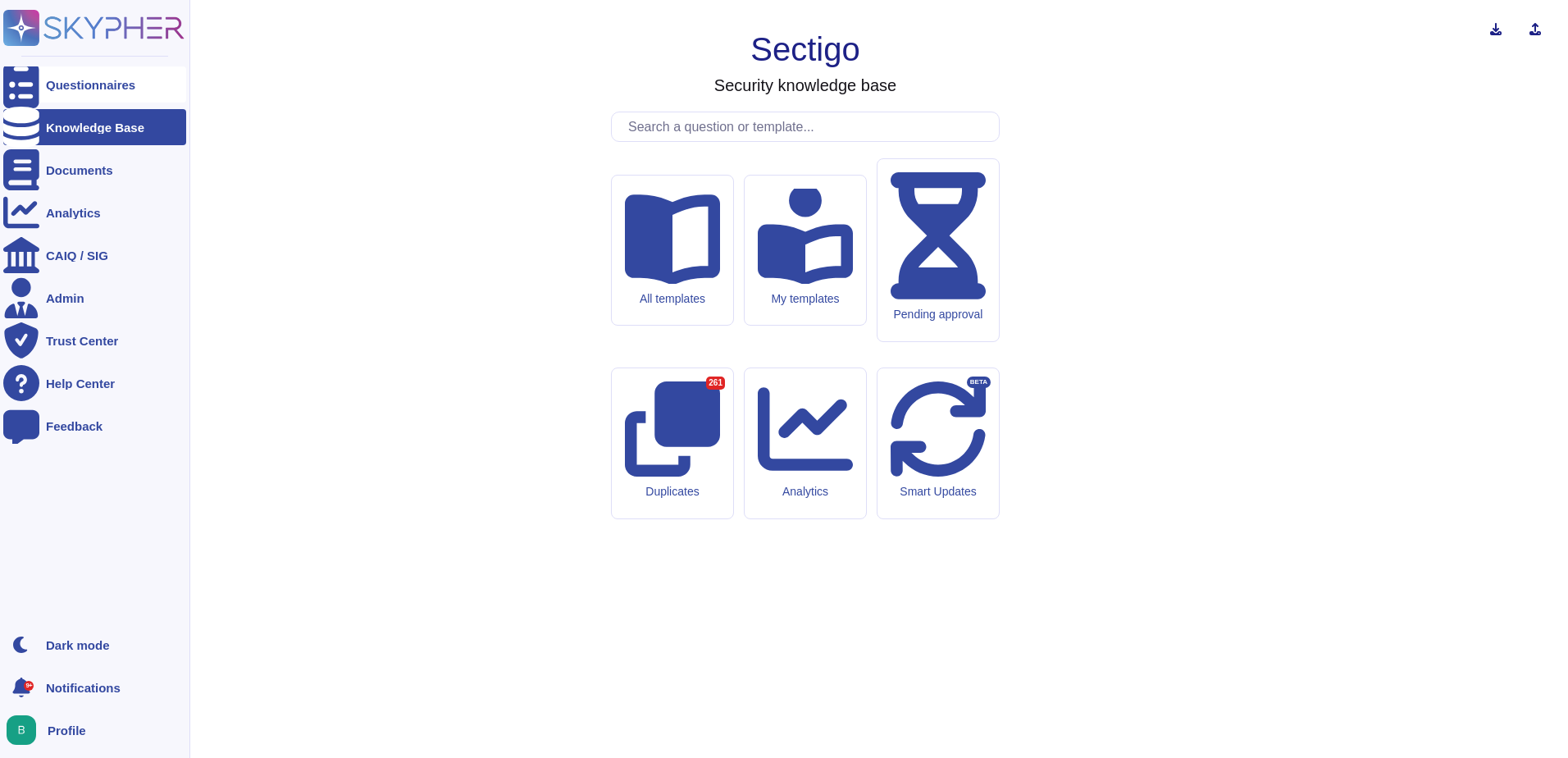
click at [68, 87] on div "Questionnaires" at bounding box center [90, 84] width 89 height 12
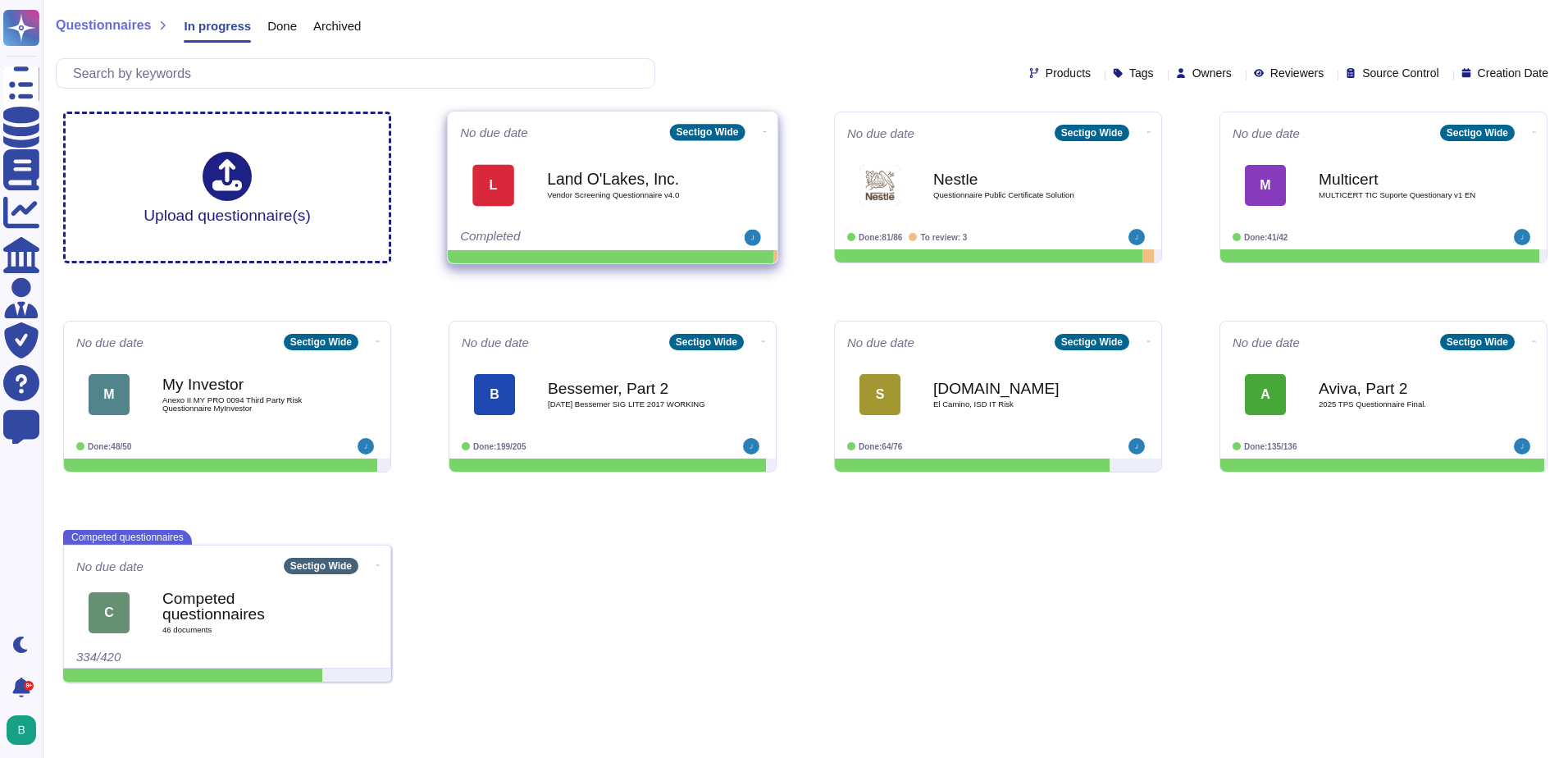
click at [670, 195] on span "Vendor Screening Questionnaire v4.0" at bounding box center [630, 195] width 166 height 9
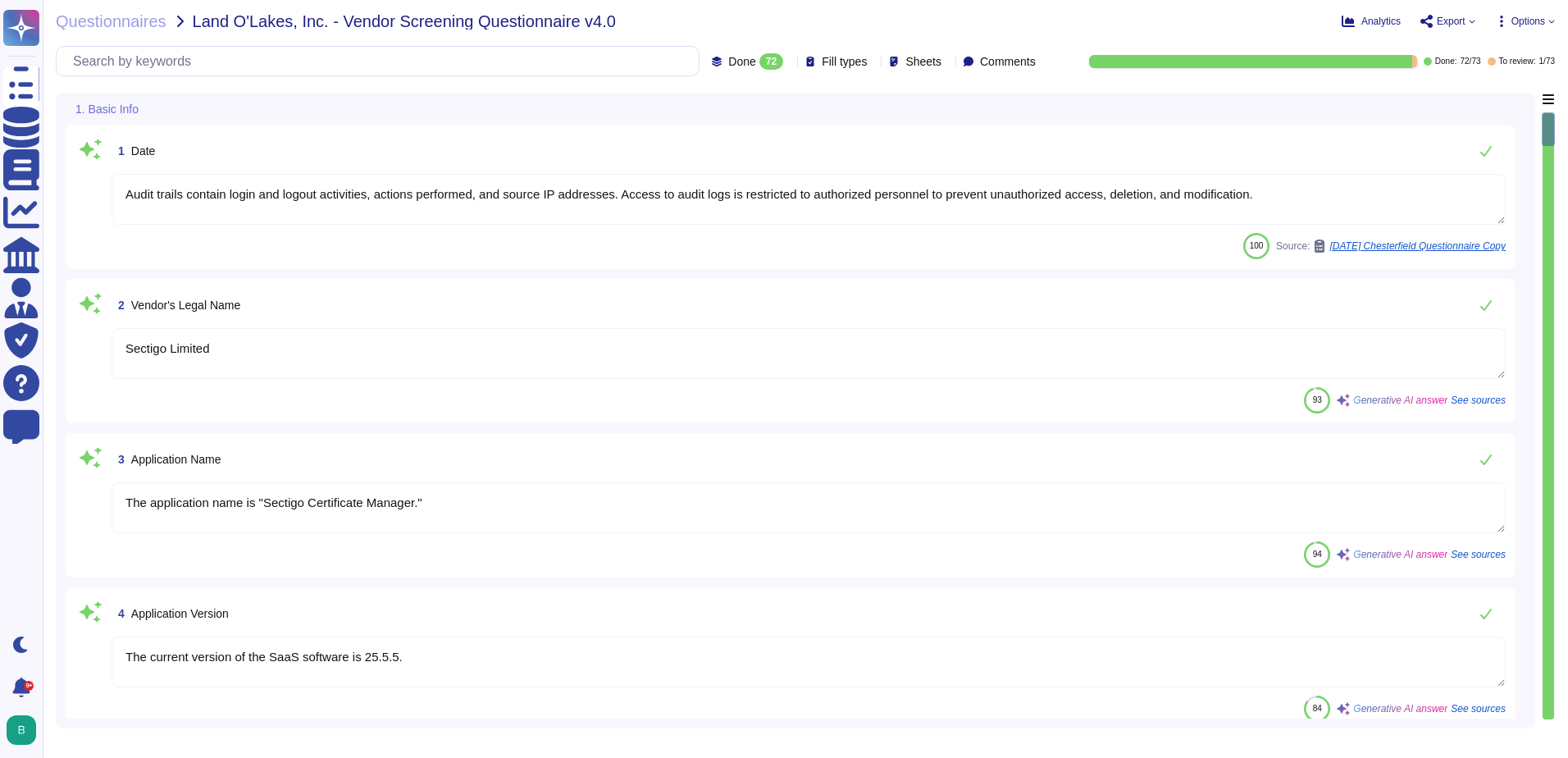
type textarea "Audit trails contain login and logout activities, actions performed, and source…"
type textarea "Sectigo Limited"
type textarea "The application name is "Sectigo Certificate Manager.""
type textarea "The current version of the SaaS software is 25.5.5."
type textarea "Sectigo offers a comprehensive range of digital identity solutions and certific…"
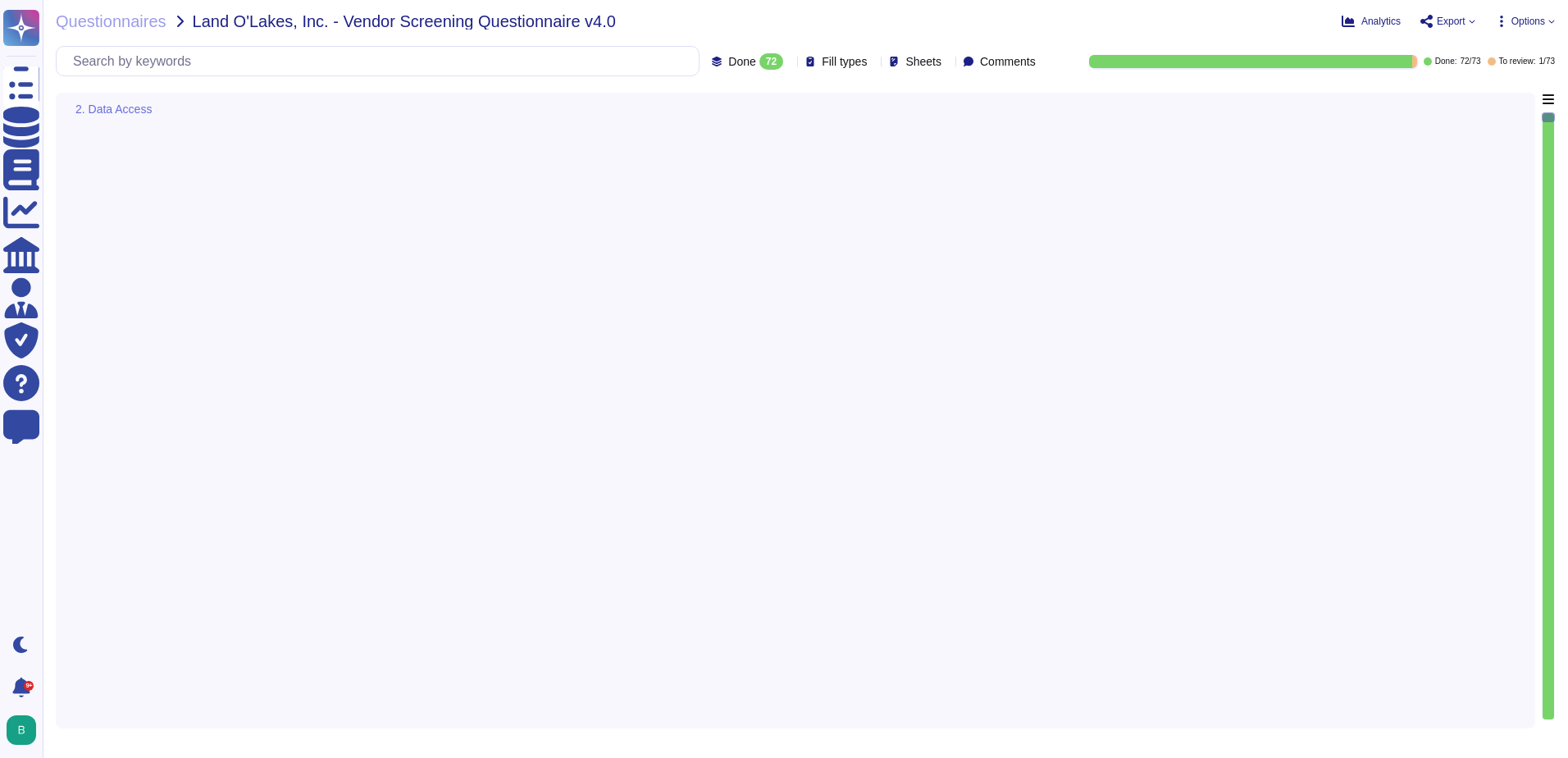
scroll to position [5744, 0]
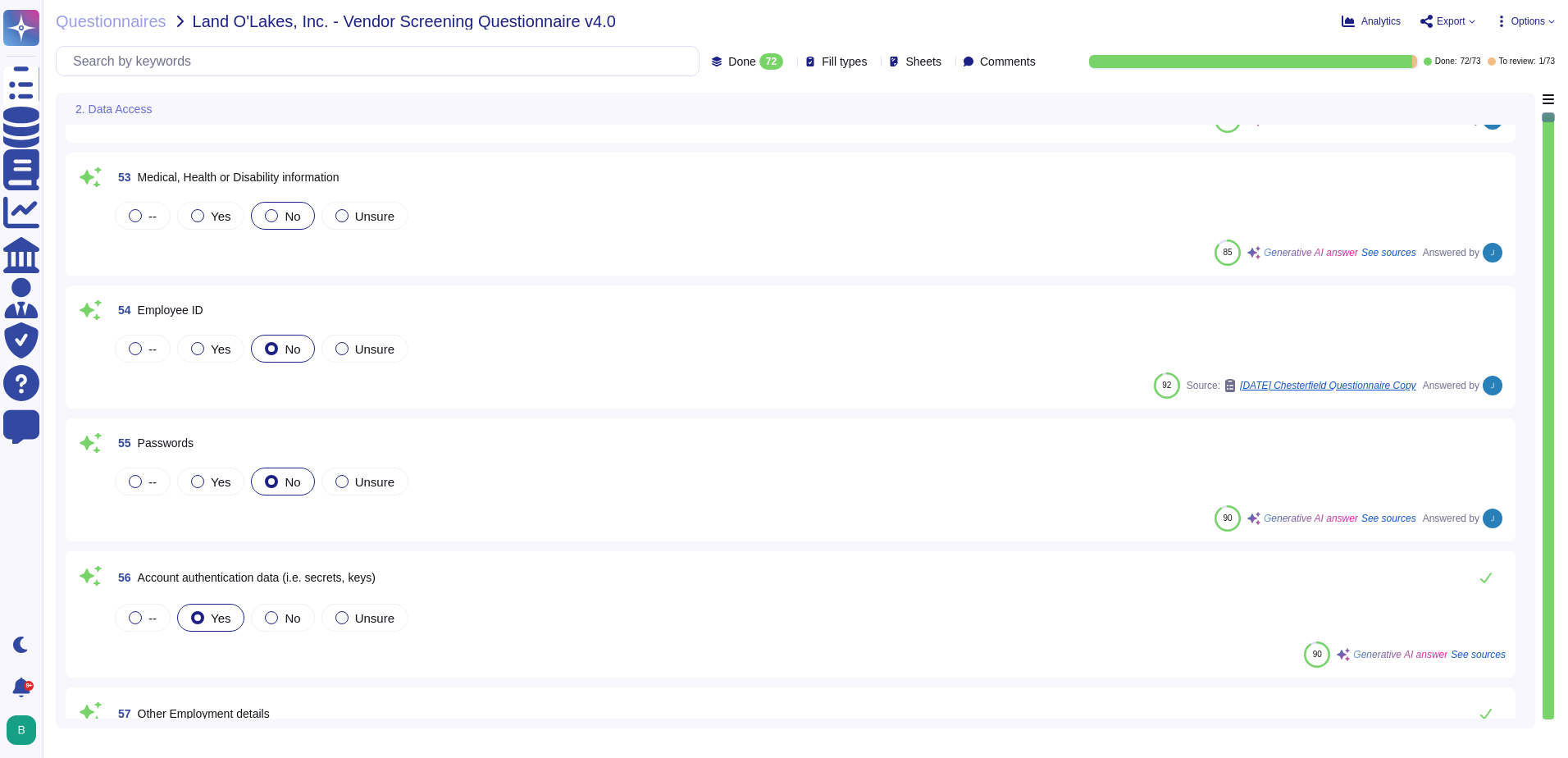
type textarea "Yes. Description/Explanation: Data may be accessed by or transferred to servers…"
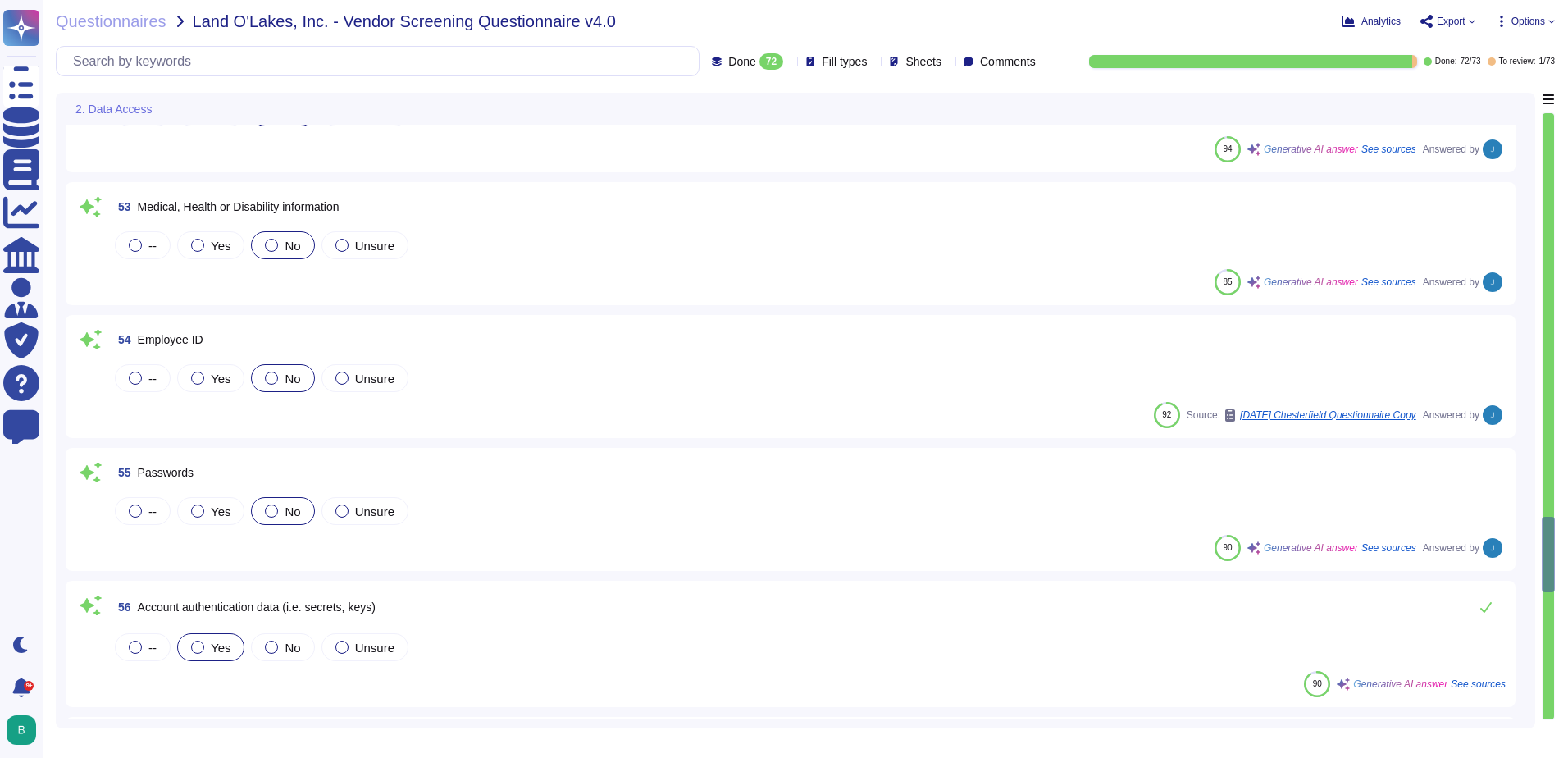
scroll to position [6564, 0]
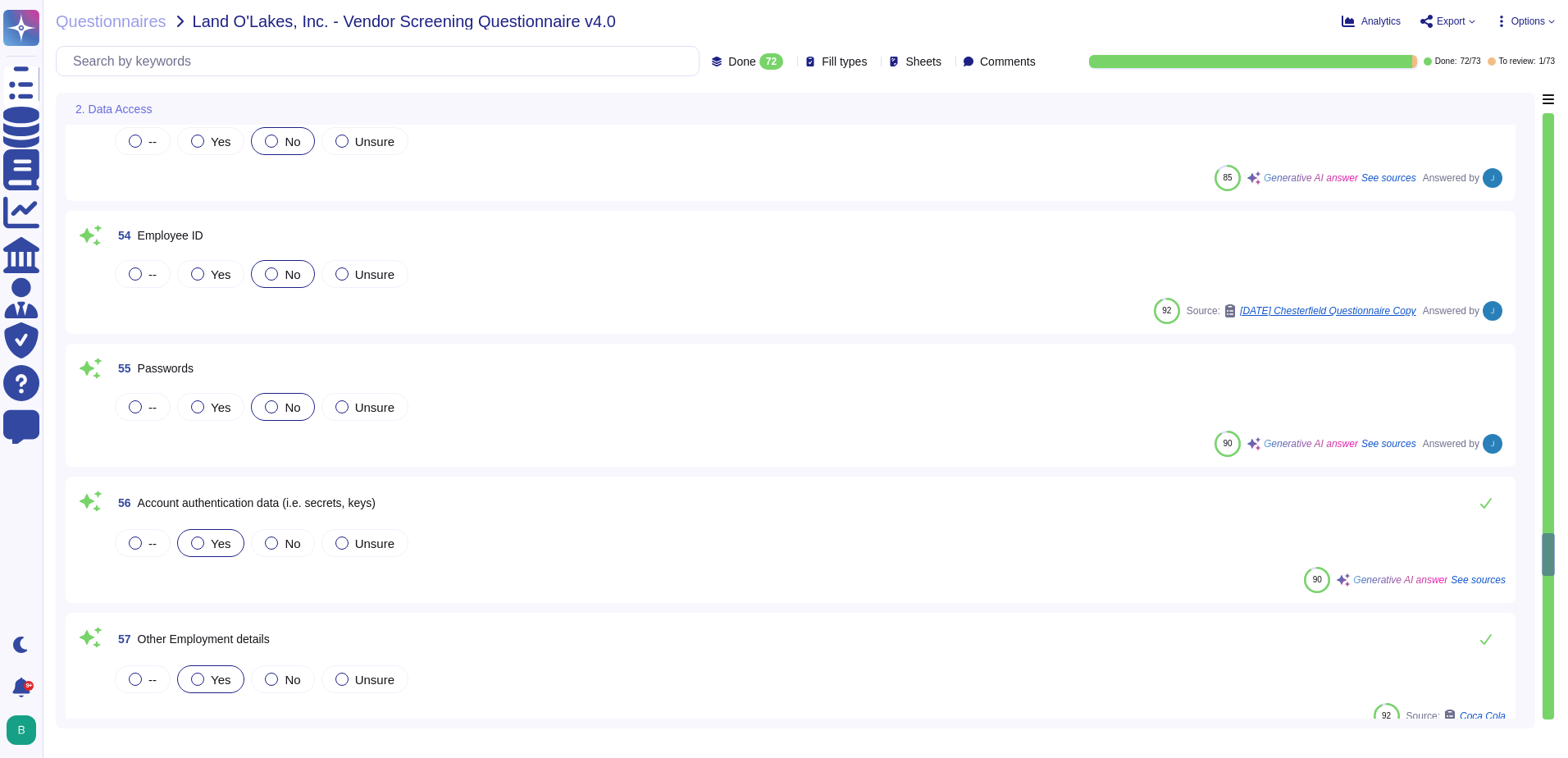
type textarea "Yes. Description/Explanation: Data may be accessed by or transferred to servers…"
type textarea "Sectigo implements a comprehensive security program that includes several key m…"
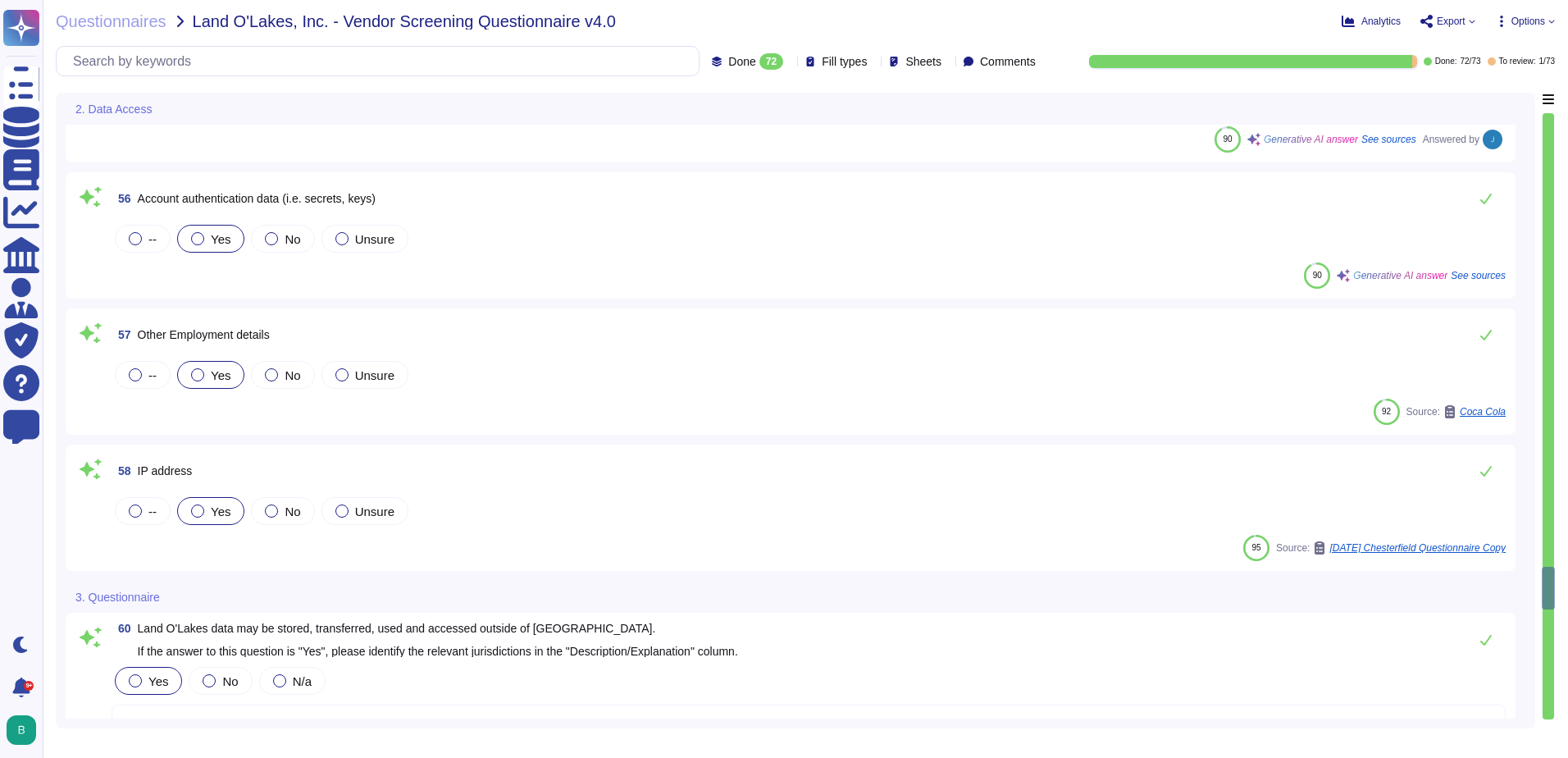
type textarea "Only development and production employees of the highest permission level may a…"
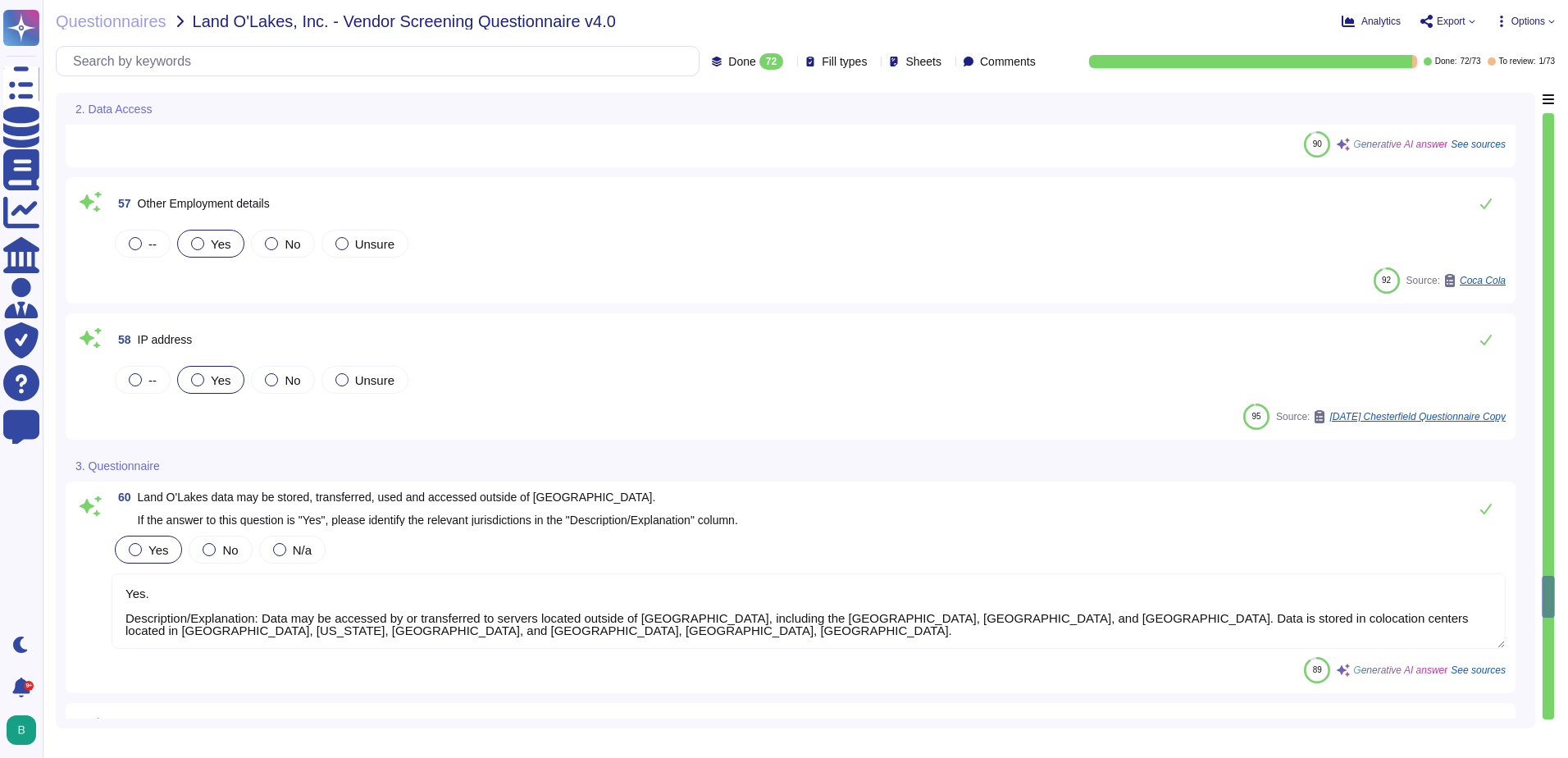
type textarea "Yes, we utilize encryption at rest. All customer data, including backups, is en…"
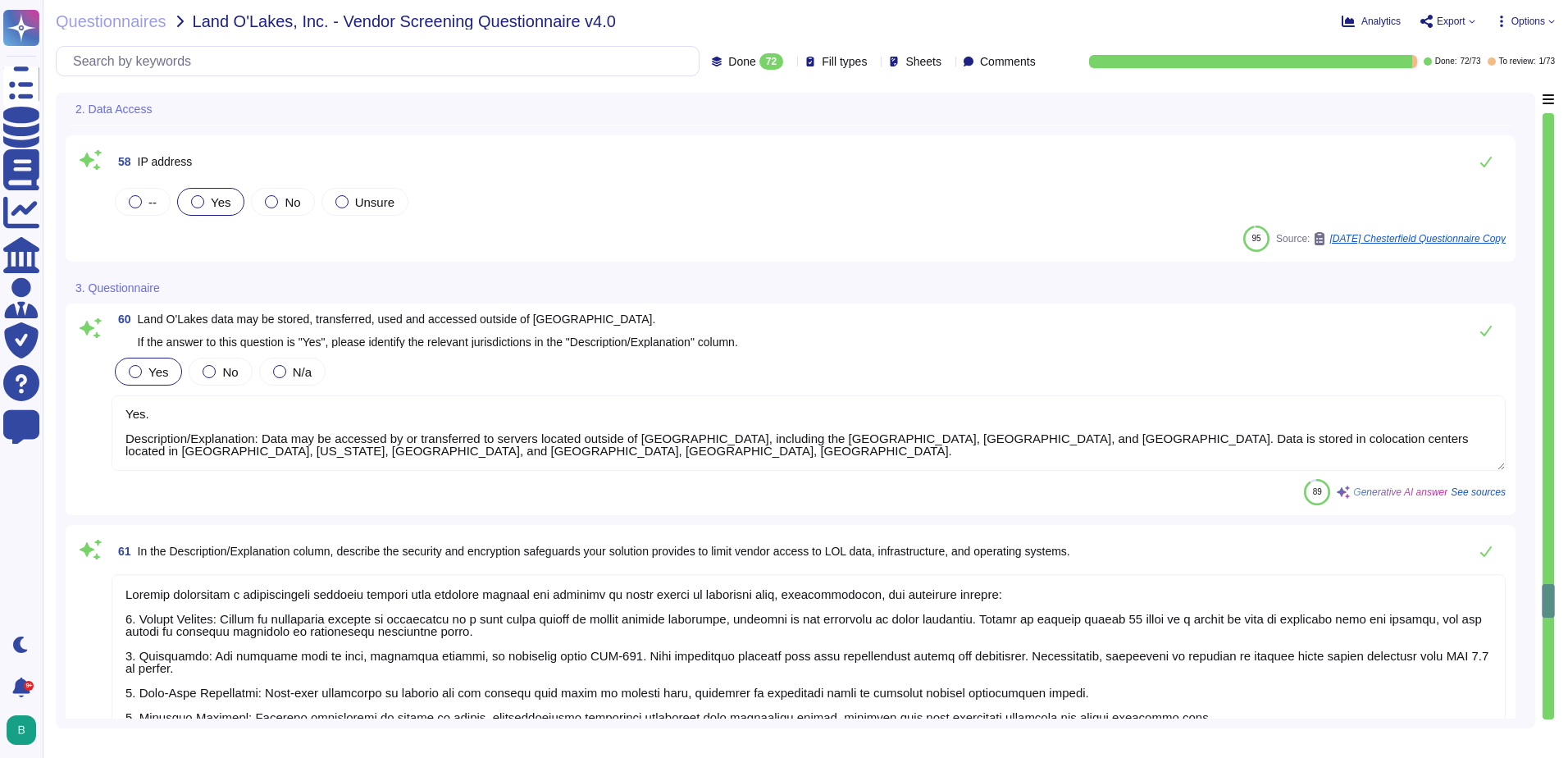
scroll to position [0, 0]
click at [293, 453] on textarea "Yes. Description/Explanation: Data may be accessed by or transferred to servers…" at bounding box center [809, 433] width 1394 height 76
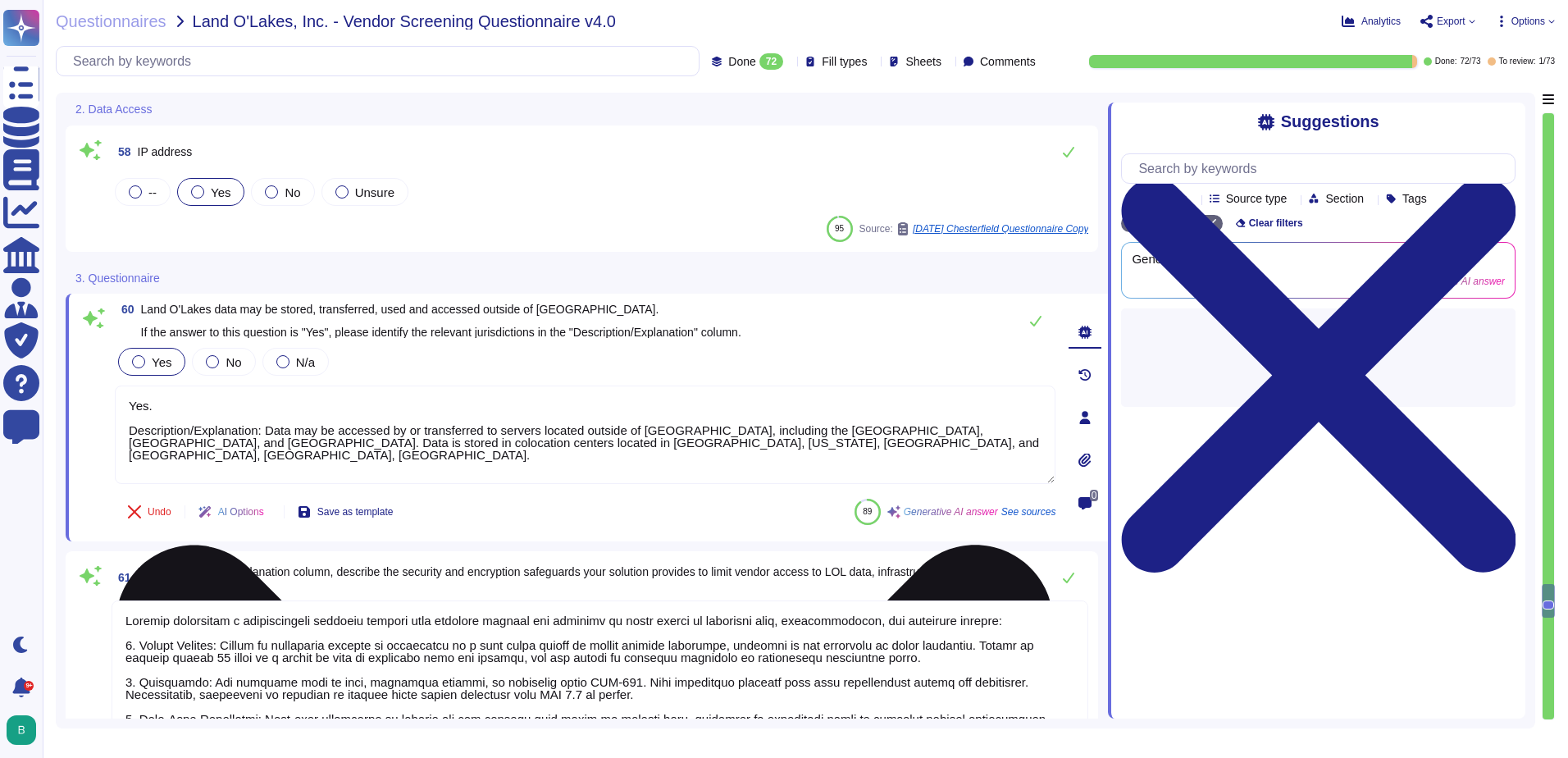
type textarea "Yes, we utilize encryption at rest. All customer data, including backups, is en…"
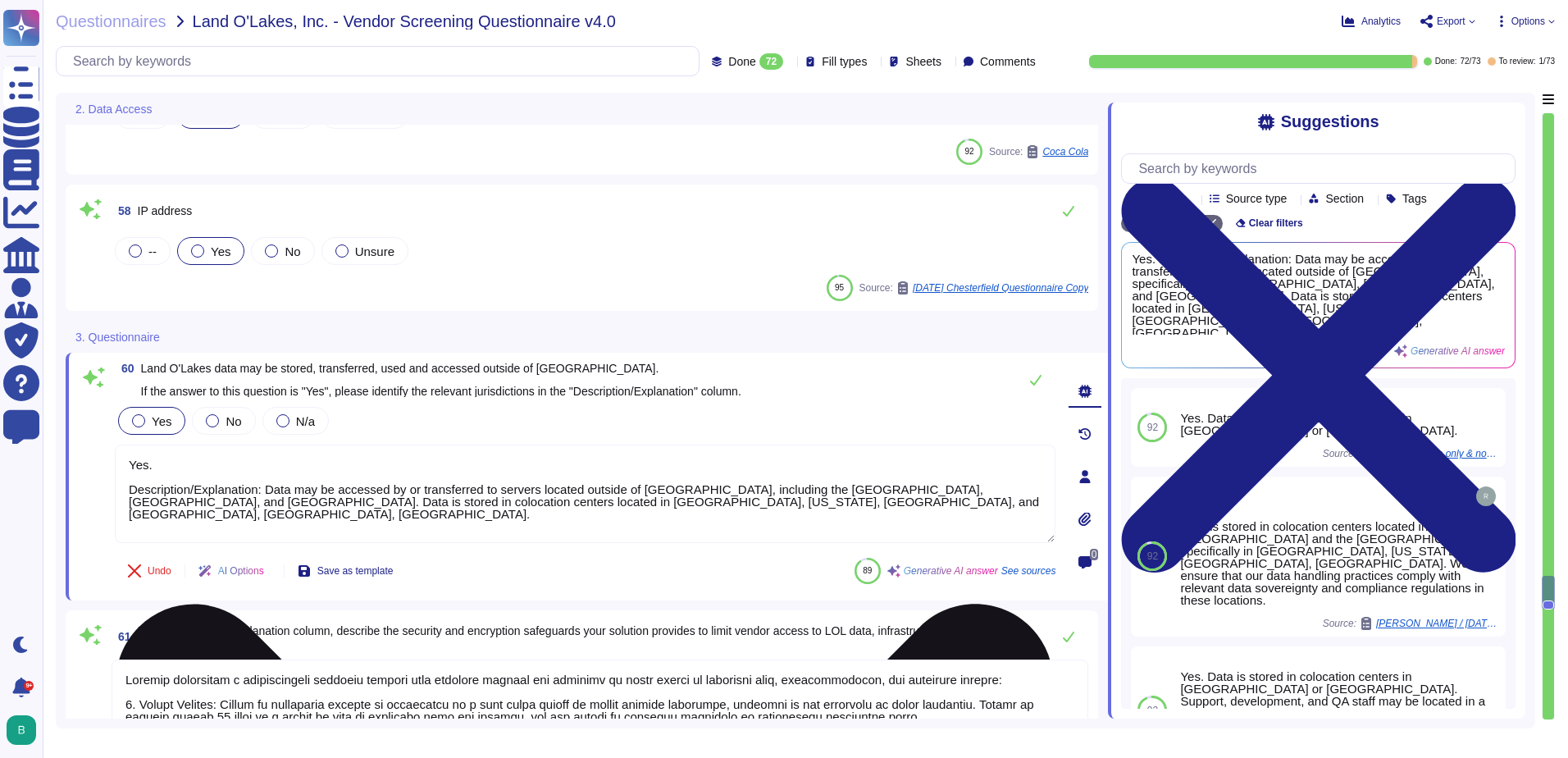
scroll to position [7138, 0]
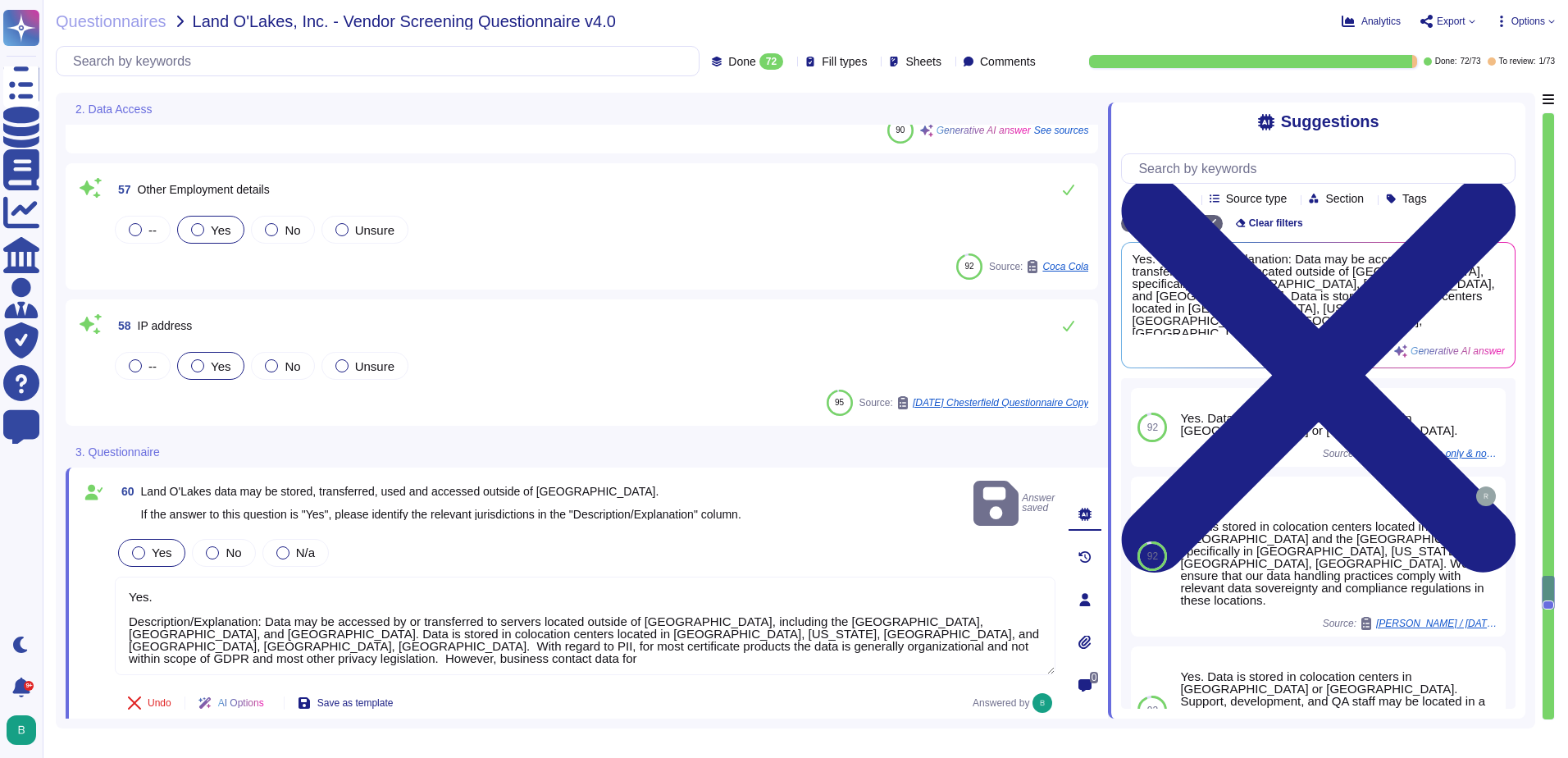
click at [764, 633] on textarea "Yes. Description/Explanation: Data may be accessed by or transferred to servers…" at bounding box center [585, 626] width 941 height 99
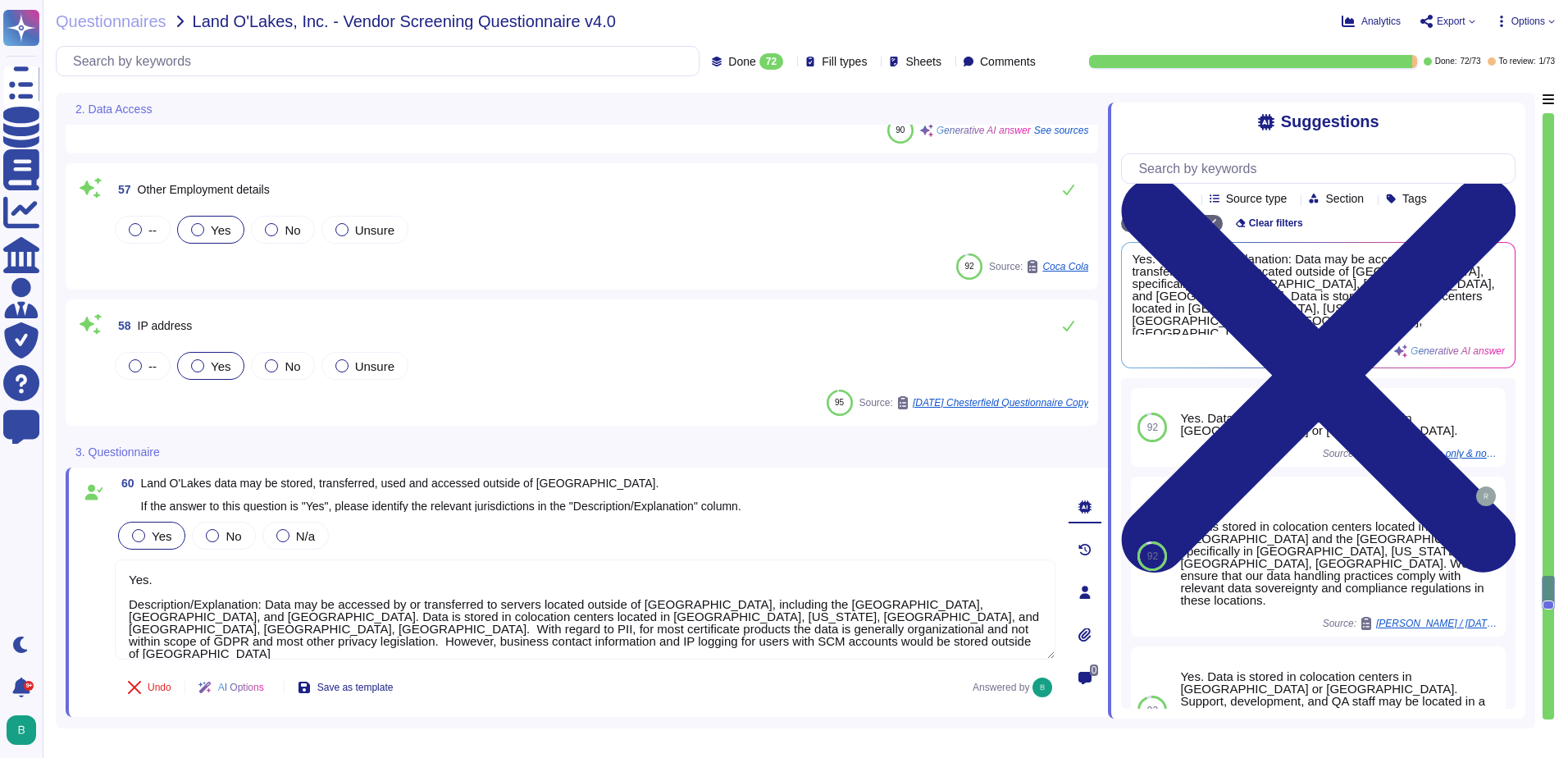
type textarea "Yes. Description/Explanation: Data may be accessed by or transferred to servers…"
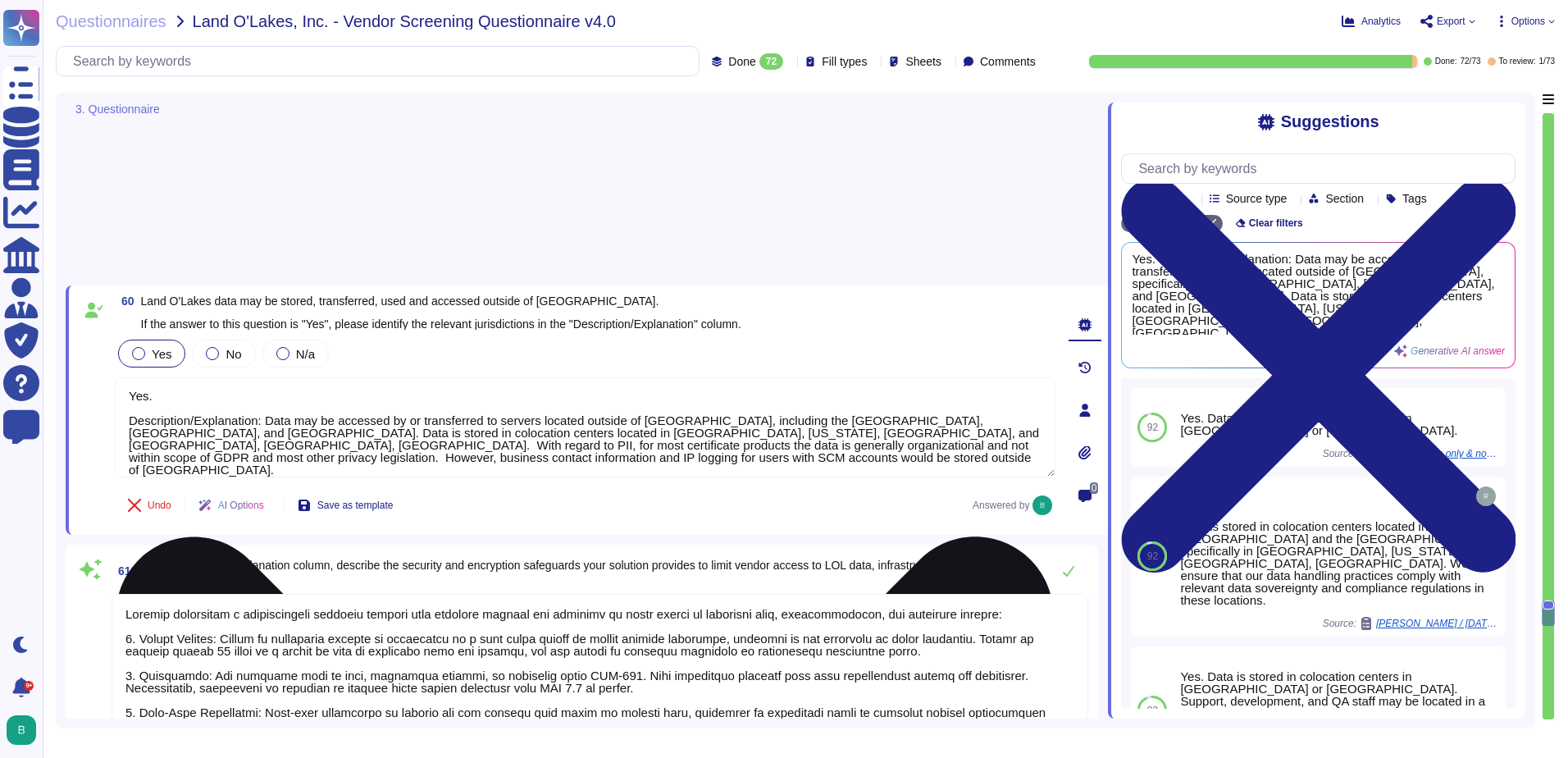
type textarea "You can discuss this with your enterprise sales representative."
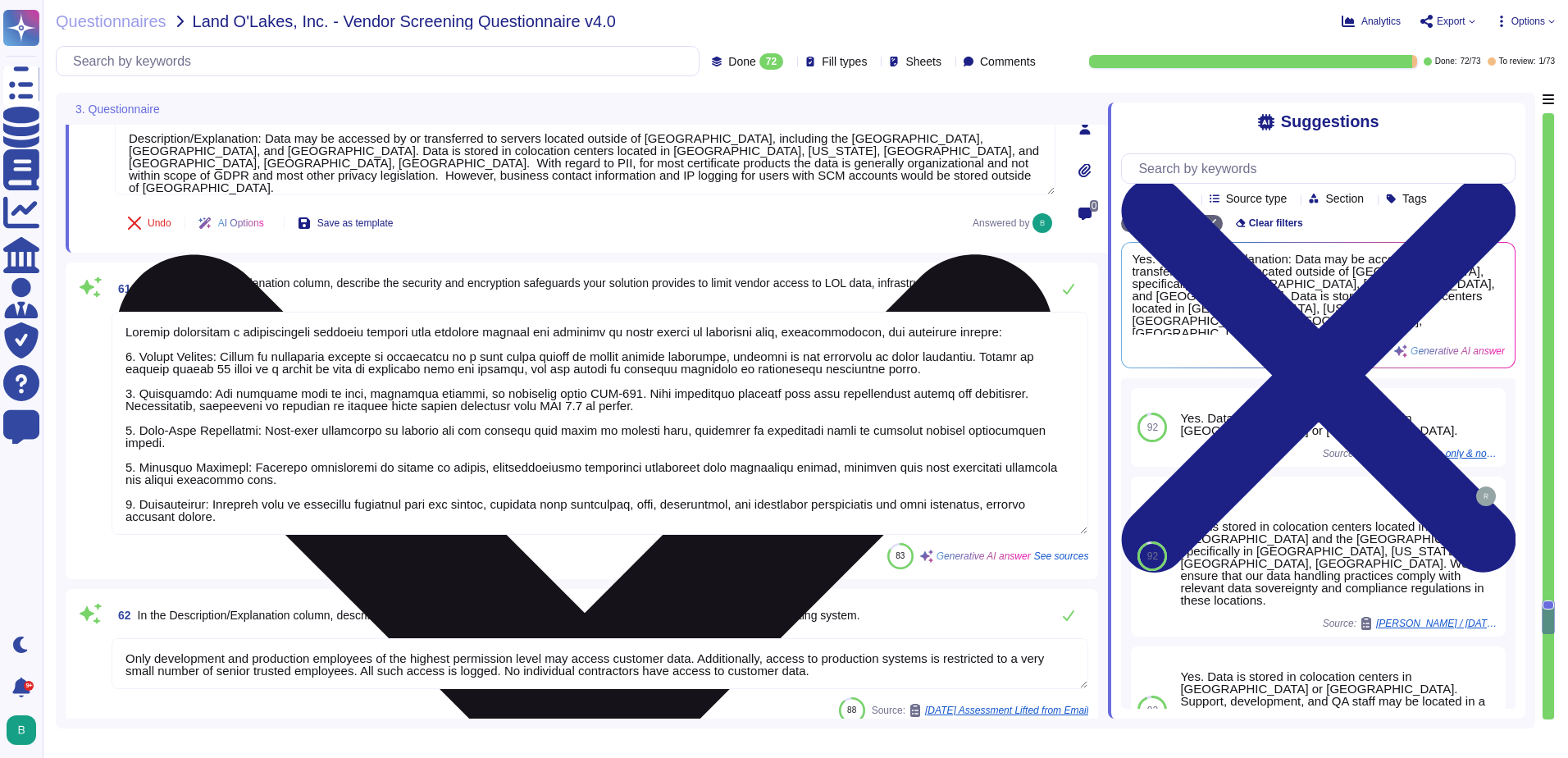
type textarea "For security purposes, we do not permit customers to perform their own audits o…"
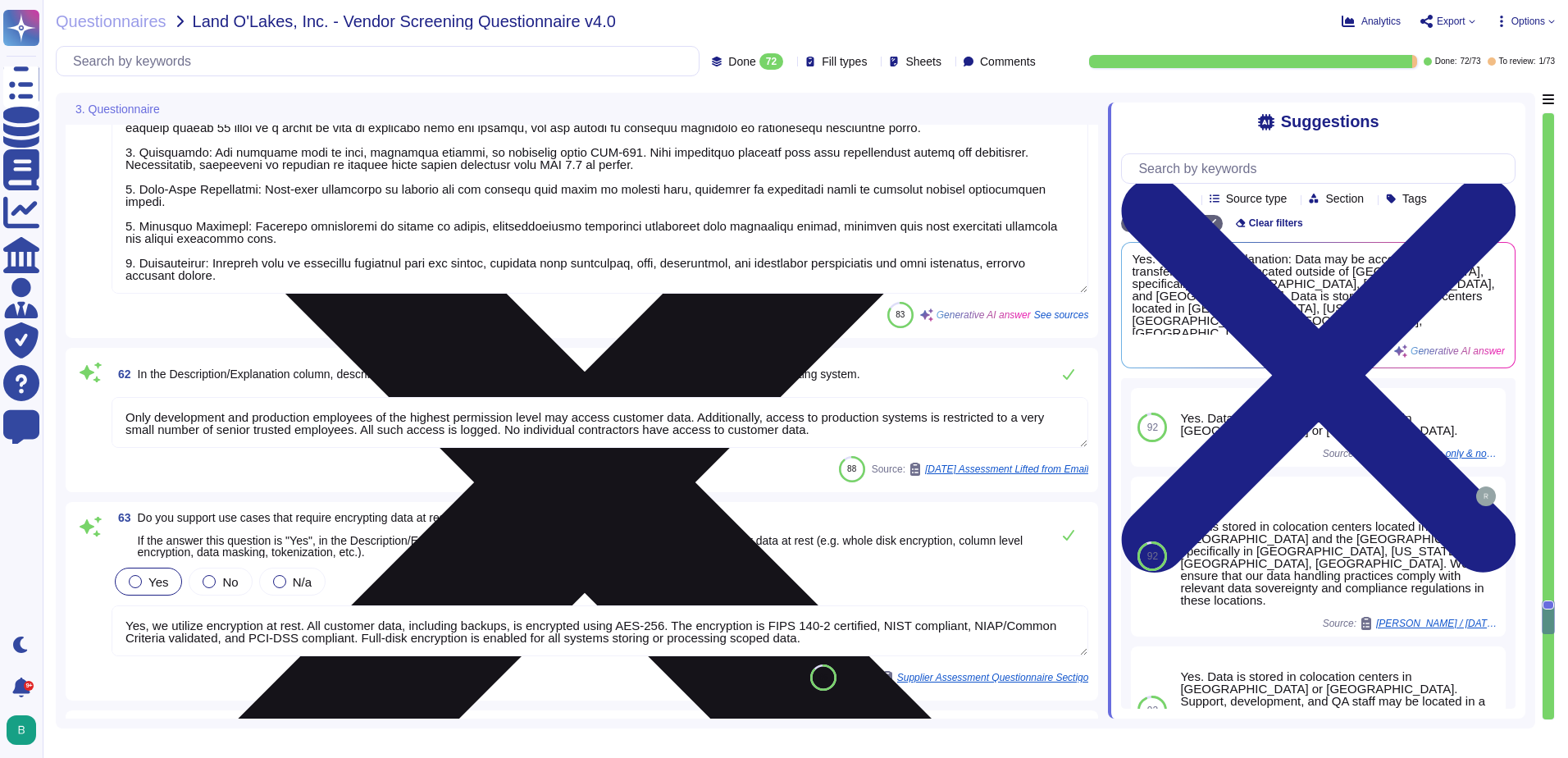
type textarea "Yes. Description/Explanation: Data may be accessed by or transferred to servers…"
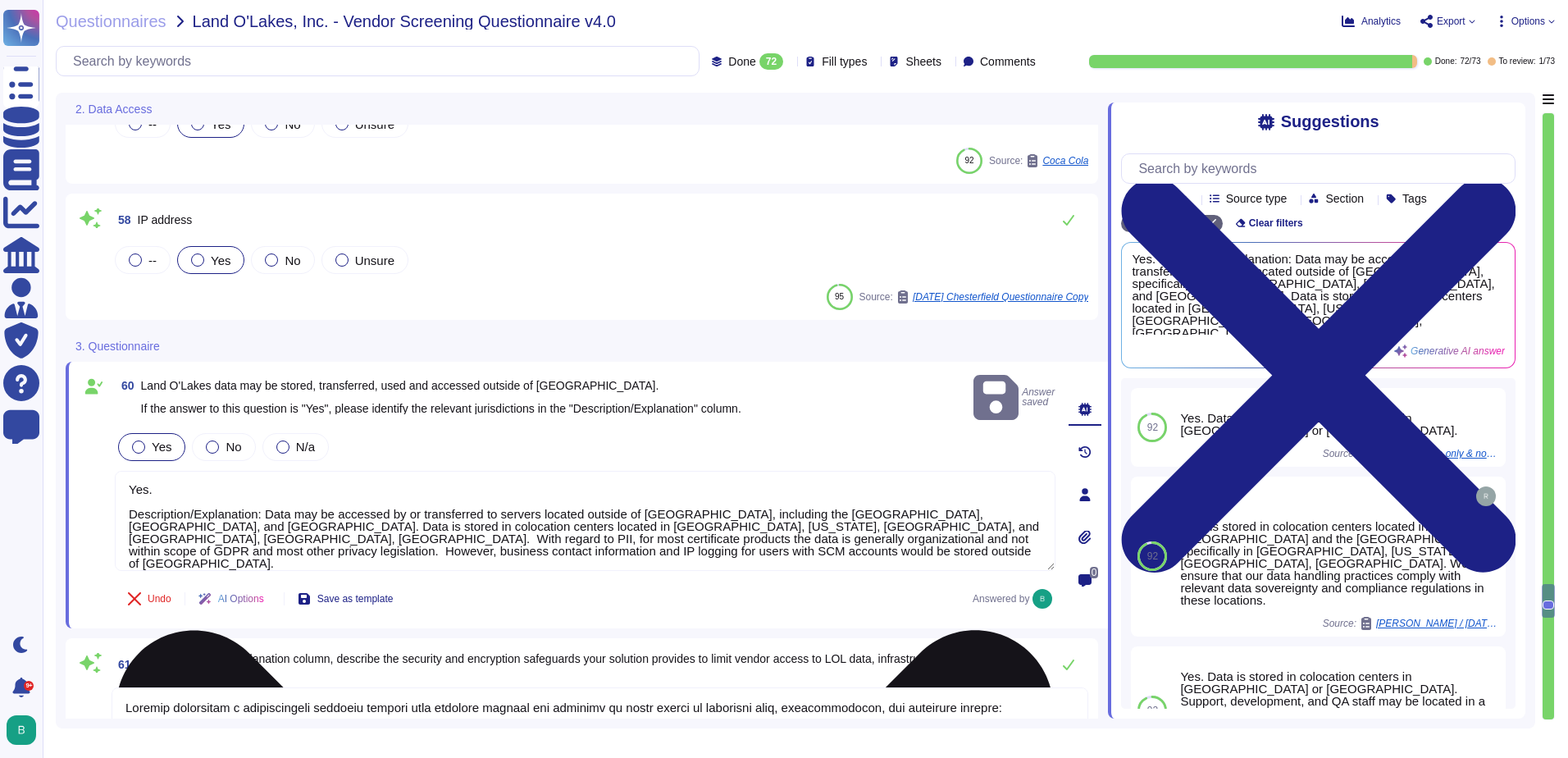
scroll to position [7221, 0]
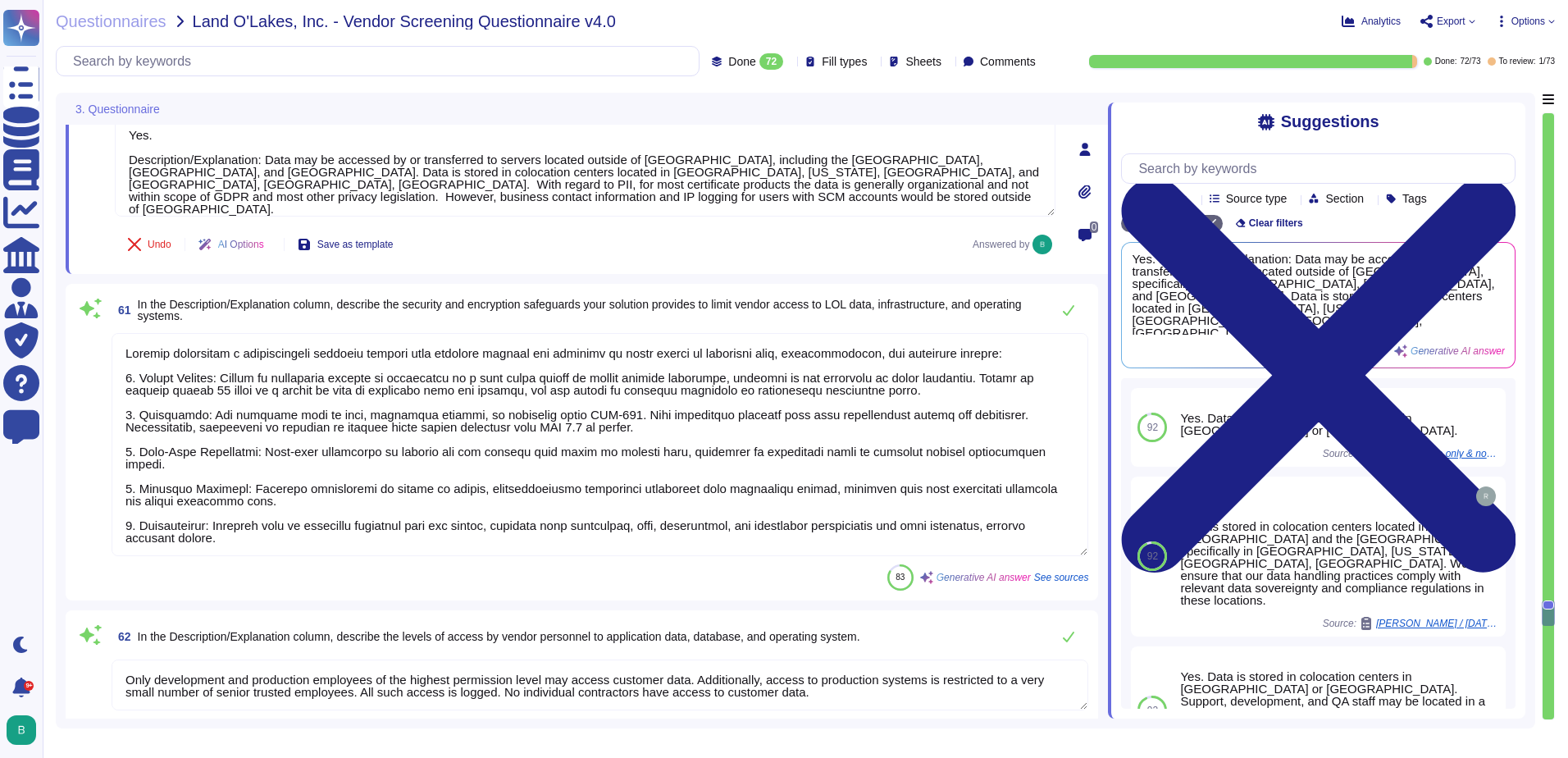
type textarea "You can discuss this with your enterprise sales representative."
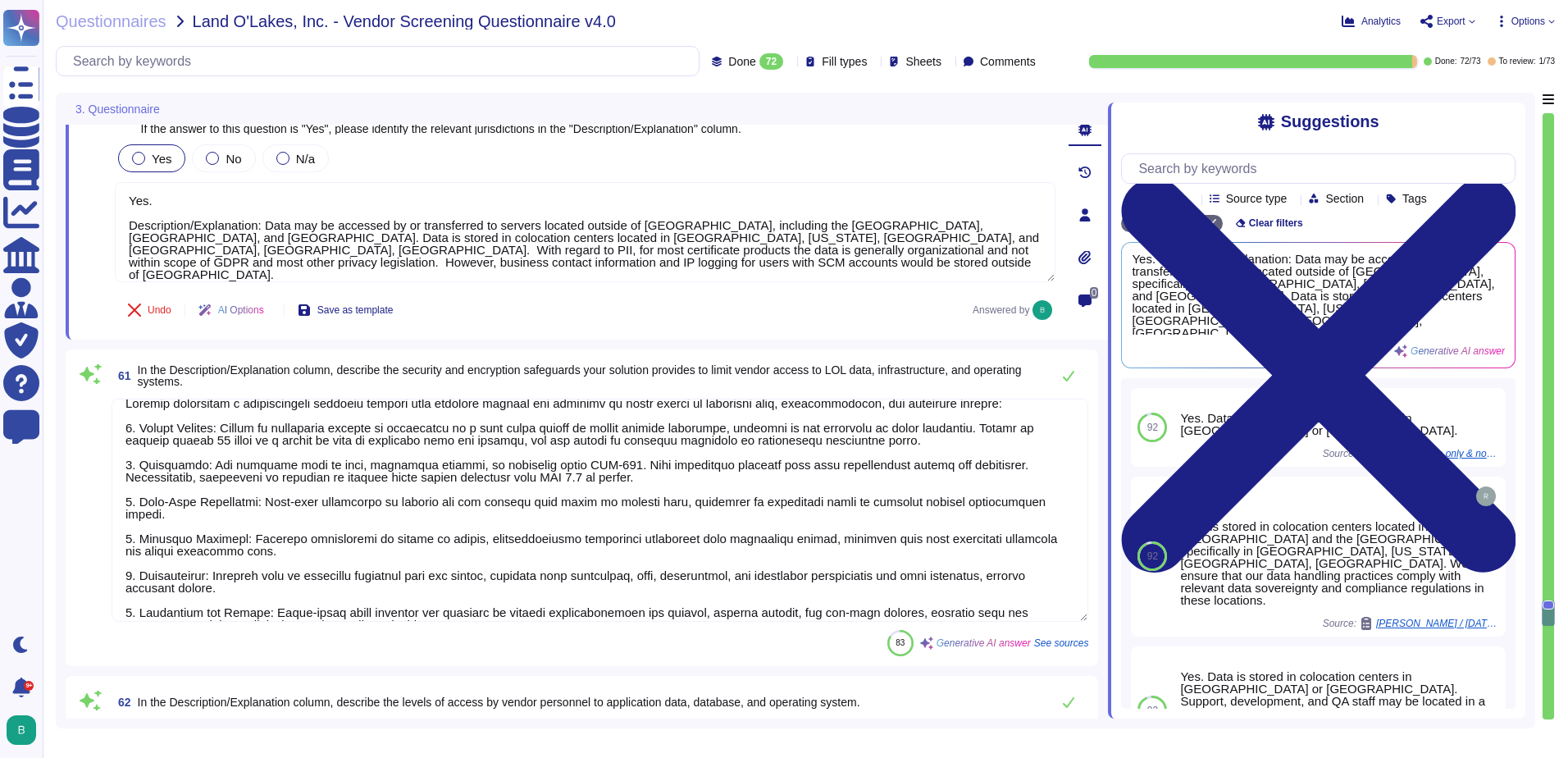
scroll to position [0, 0]
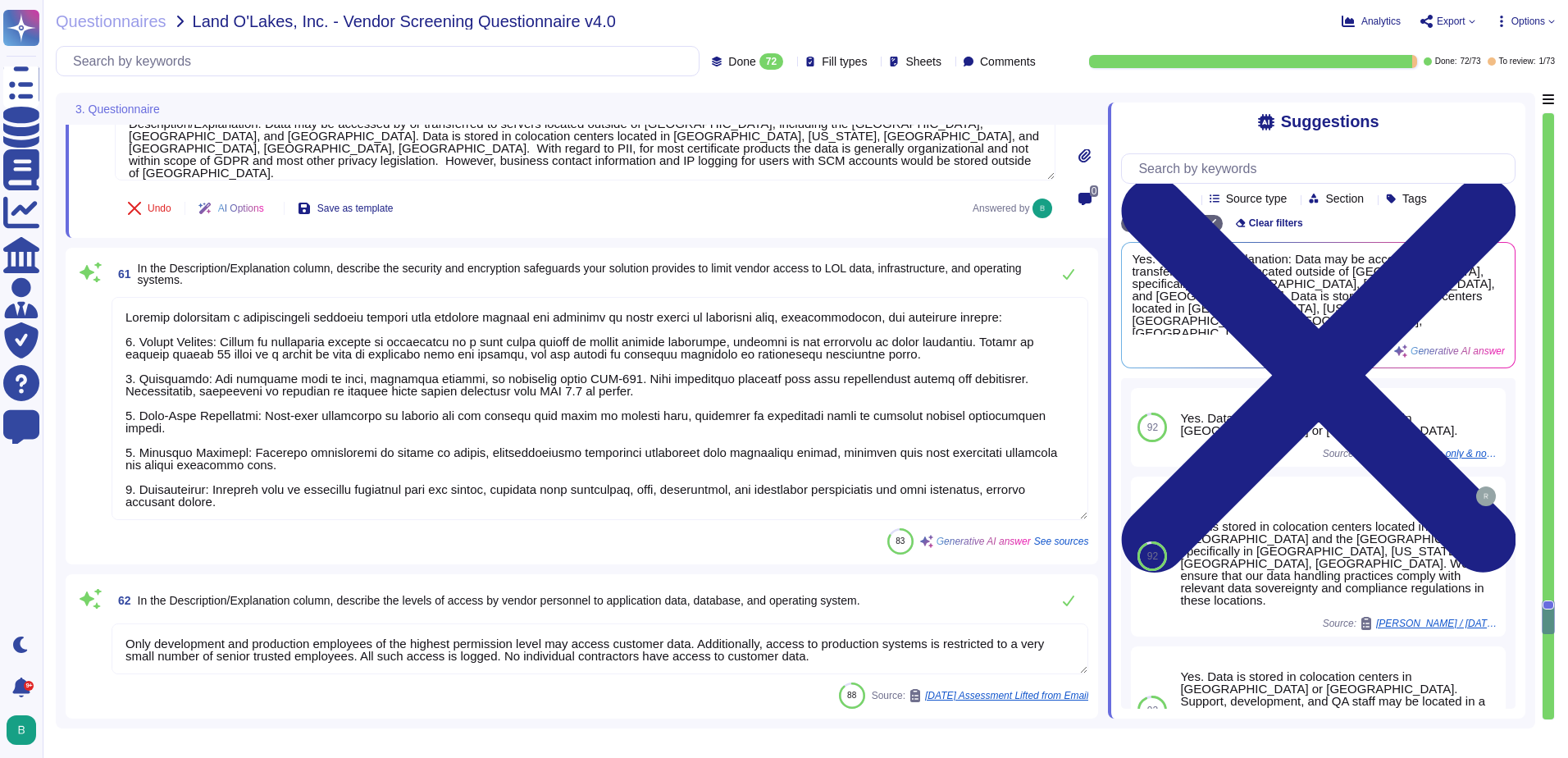
type textarea "For security purposes, we do not permit customers to perform their own audits o…"
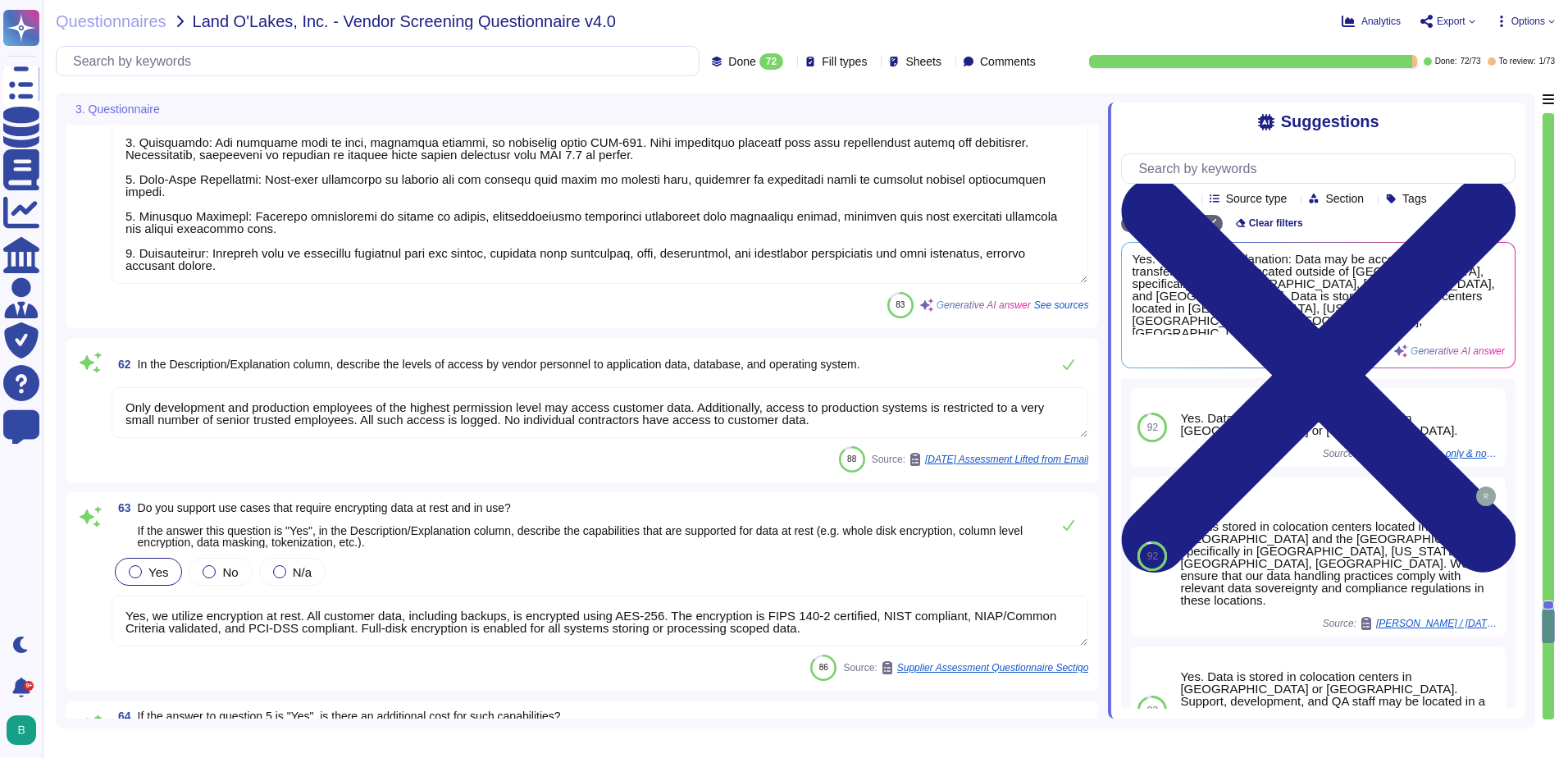
type textarea "Yes, we engage a third-party security team to complete an annual penetration te…"
type textarea "Yes, our SaaS solution supports single sign-on capabilities with the following …"
type textarea "You can discuss this with your enterprise sales representative."
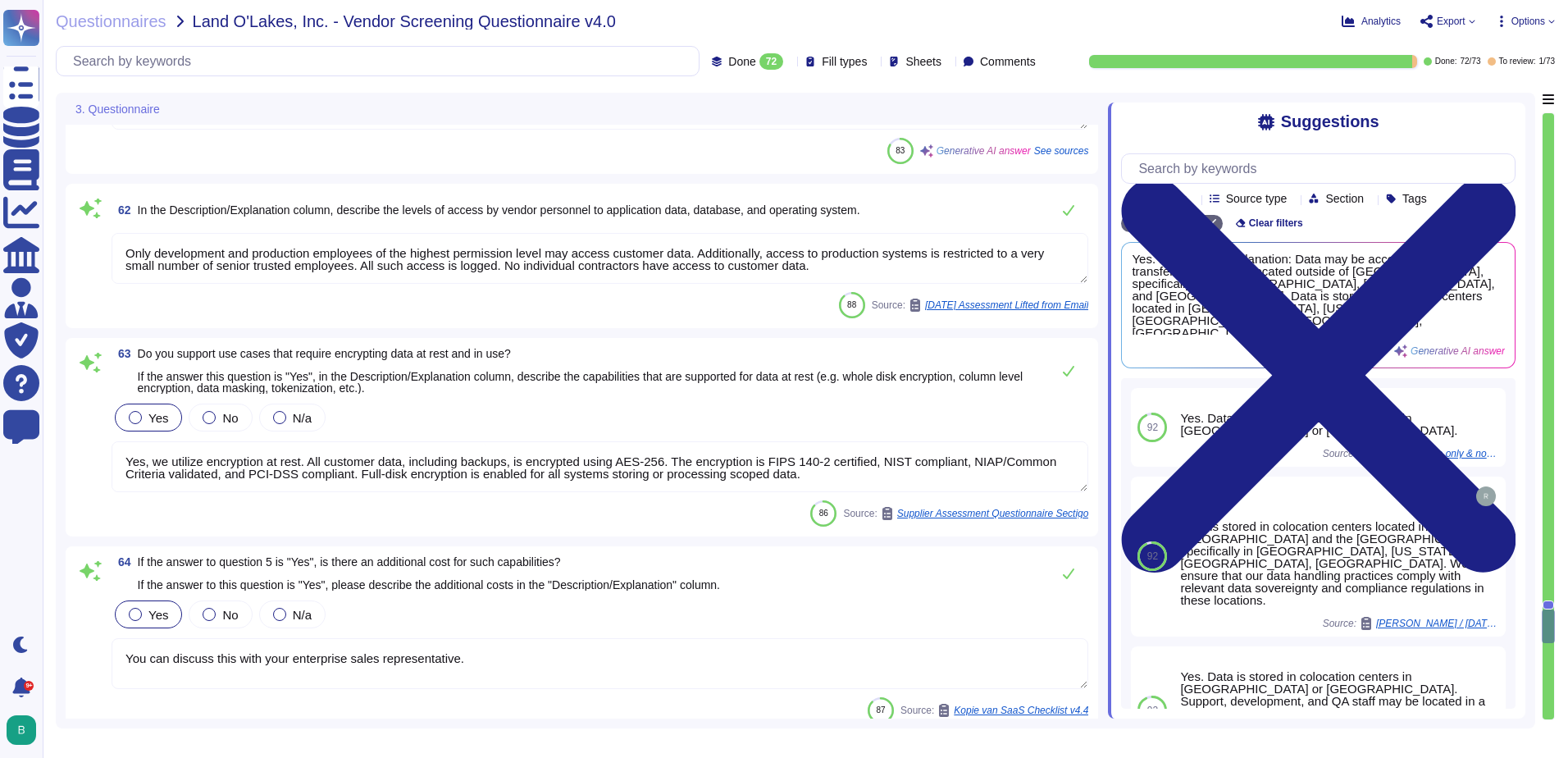
type textarea "Yes. Description/Explanation: Data may be accessed by or transferred to servers…"
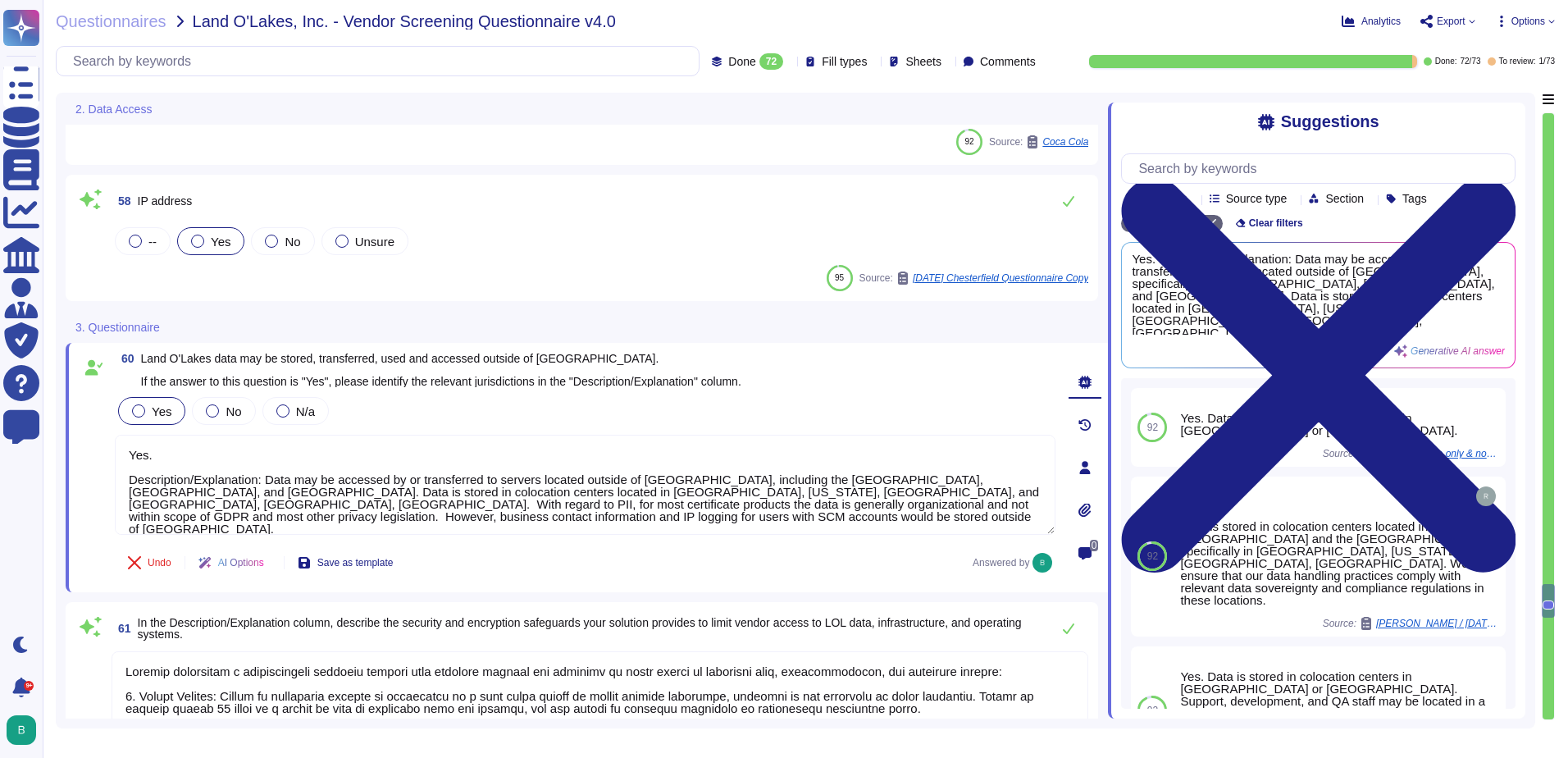
type textarea "Yes, we utilize encryption at rest. All customer data, including backups, is en…"
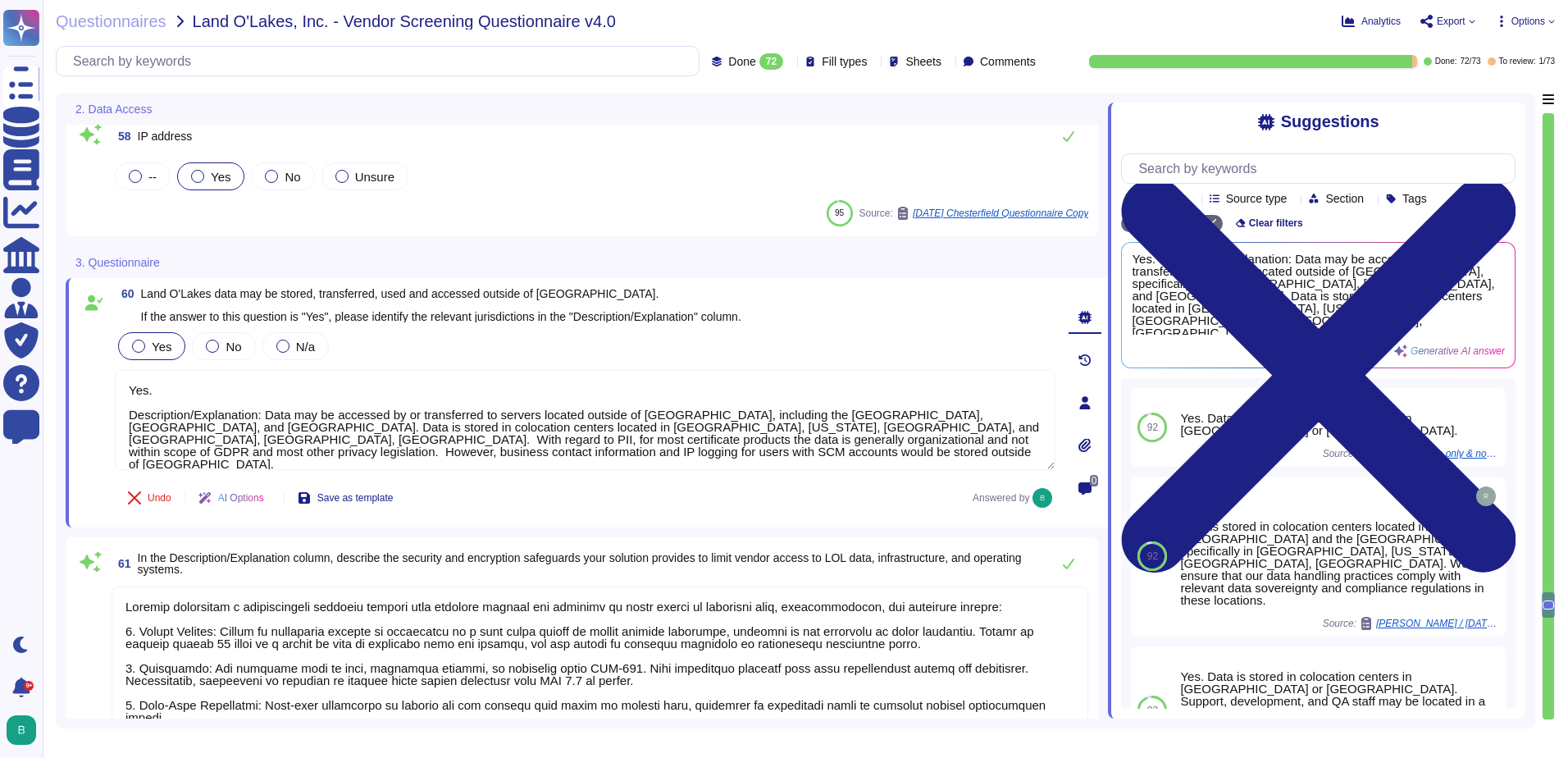
type textarea "You can discuss this with your enterprise sales representative."
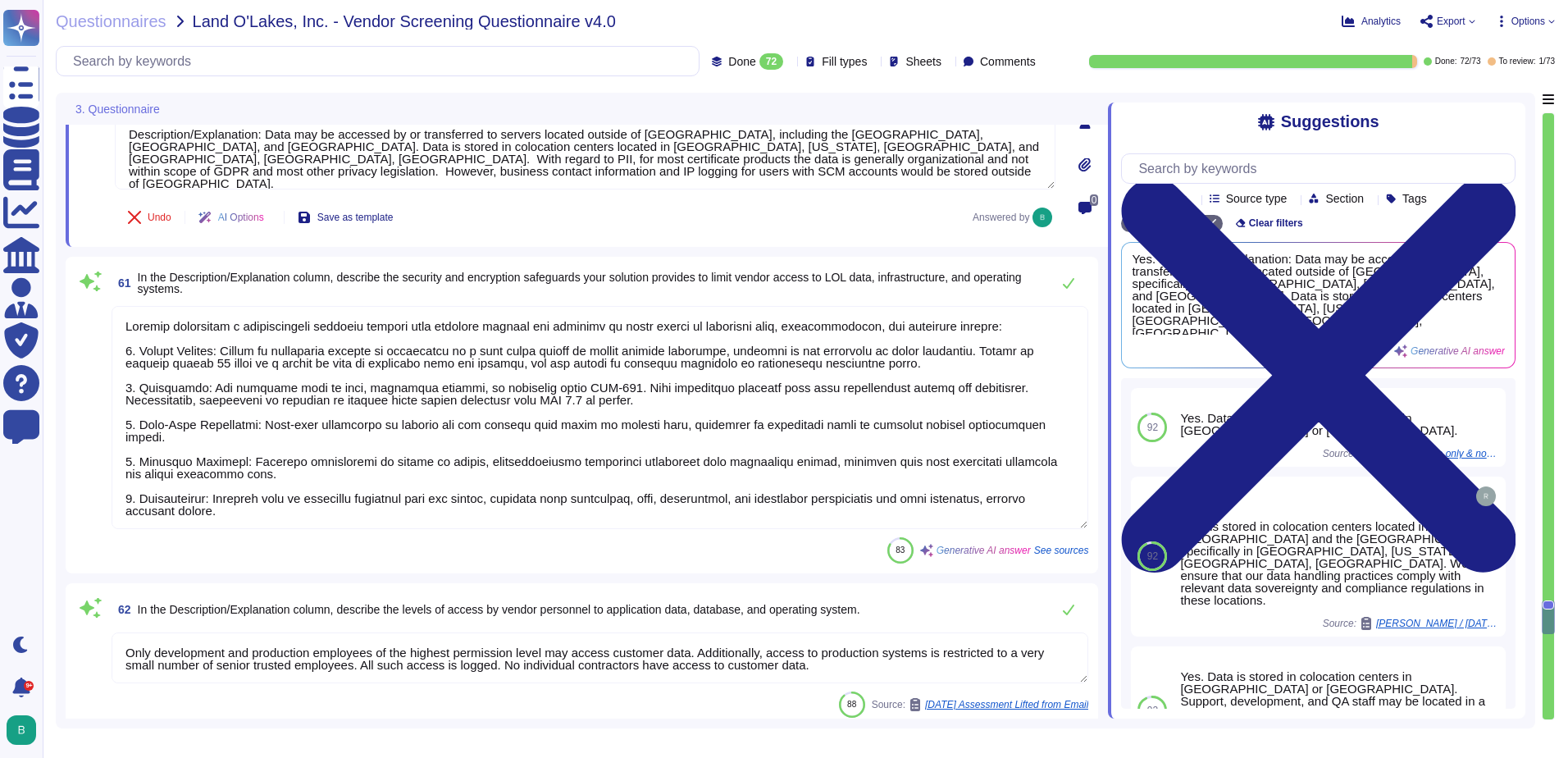
type textarea "For security purposes, we do not permit customers to perform their own audits o…"
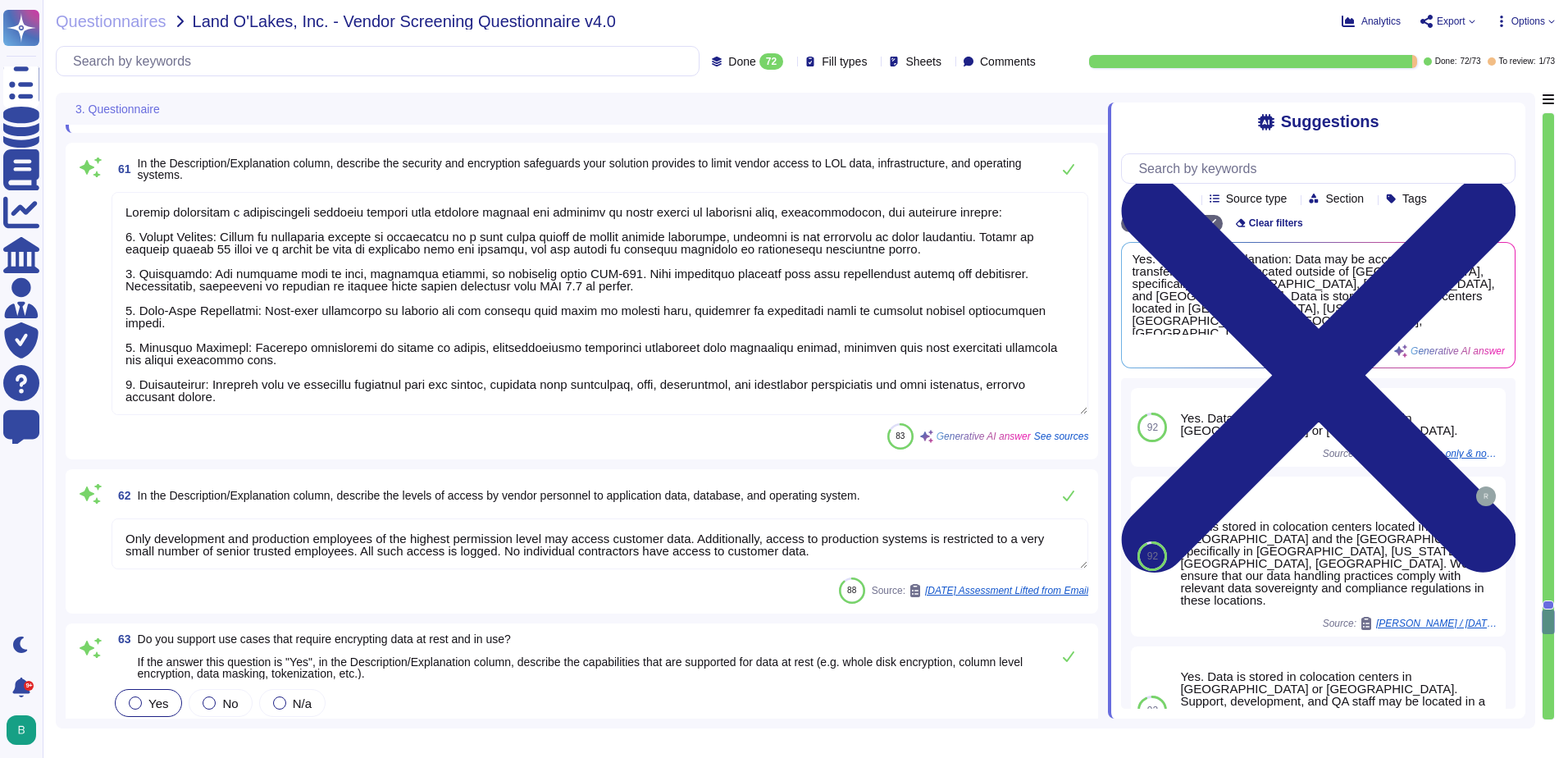
scroll to position [7837, 0]
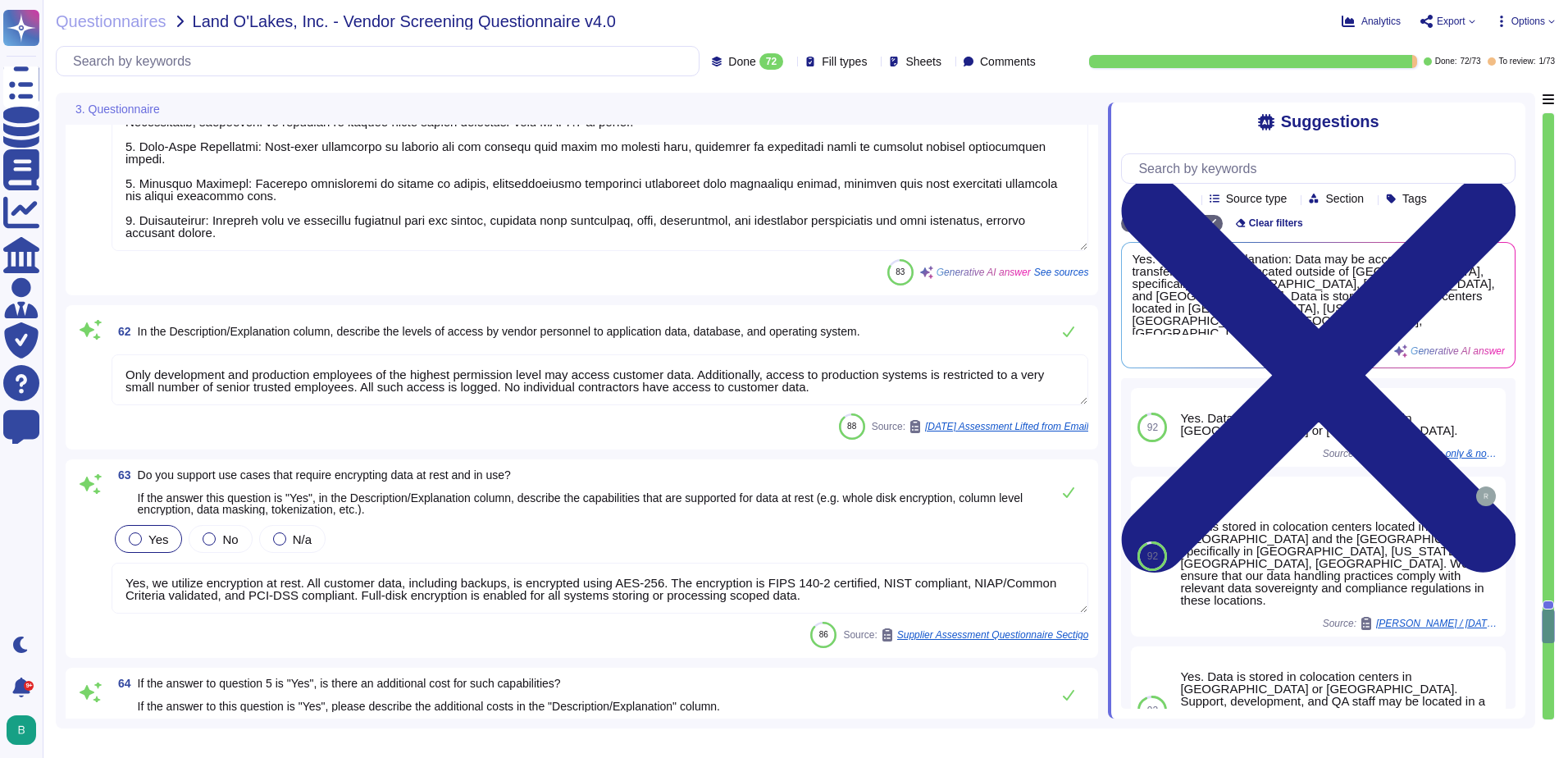
type textarea "Yes, we engage a third-party security team to complete an annual penetration te…"
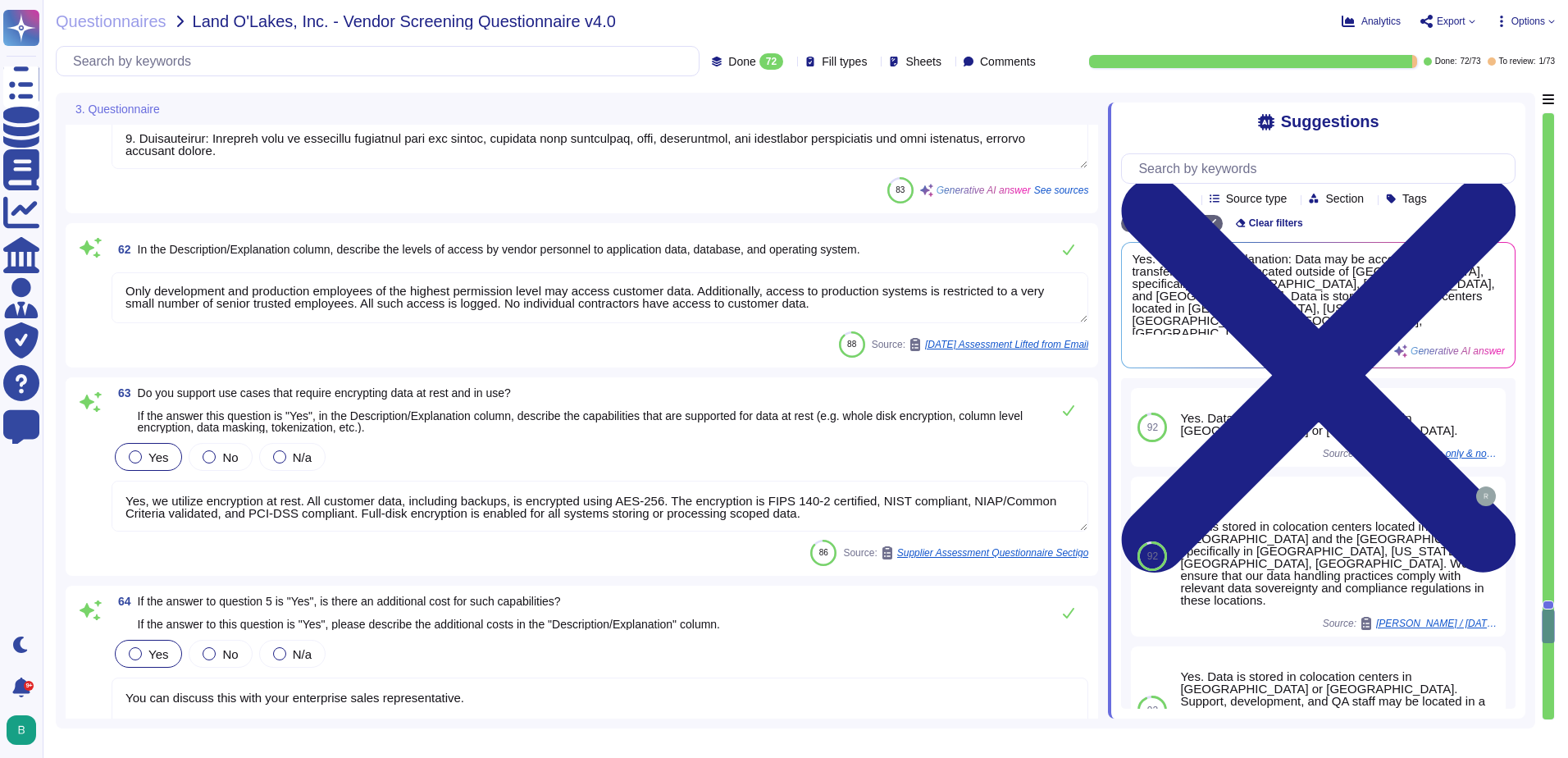
scroll to position [2, 0]
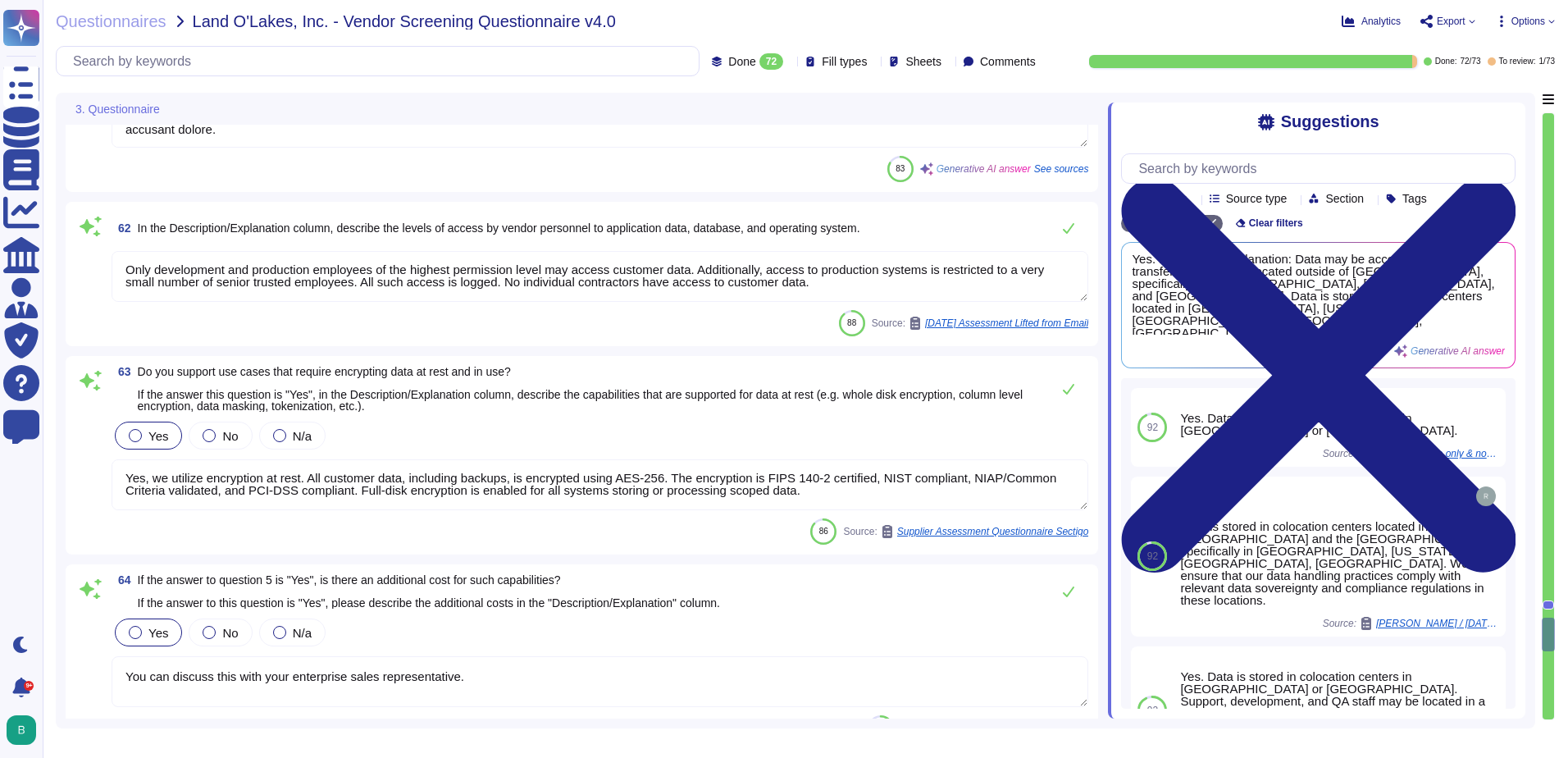
type textarea "Yes, our SaaS solution supports single sign-on capabilities with the following …"
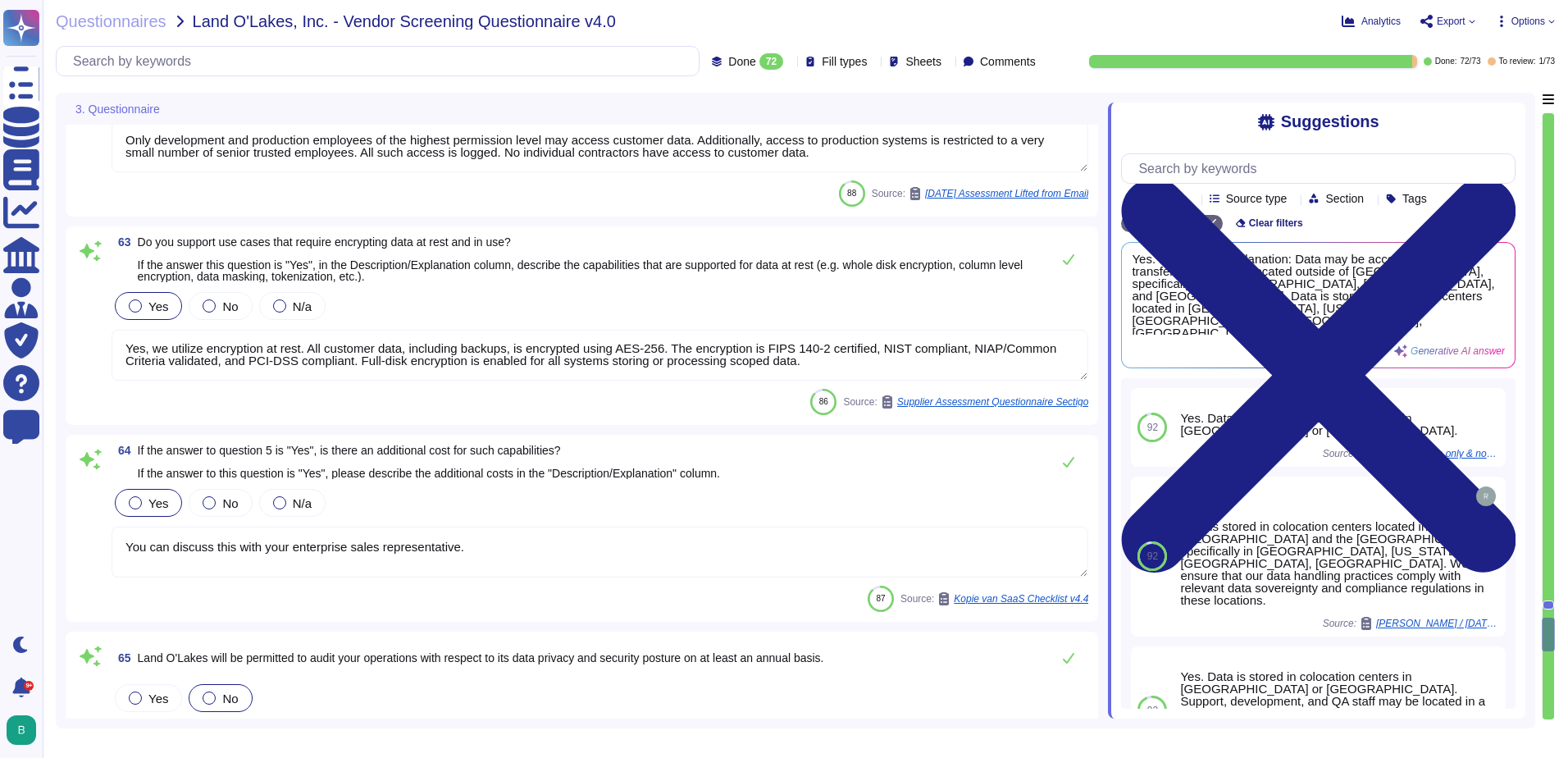
scroll to position [8083, 0]
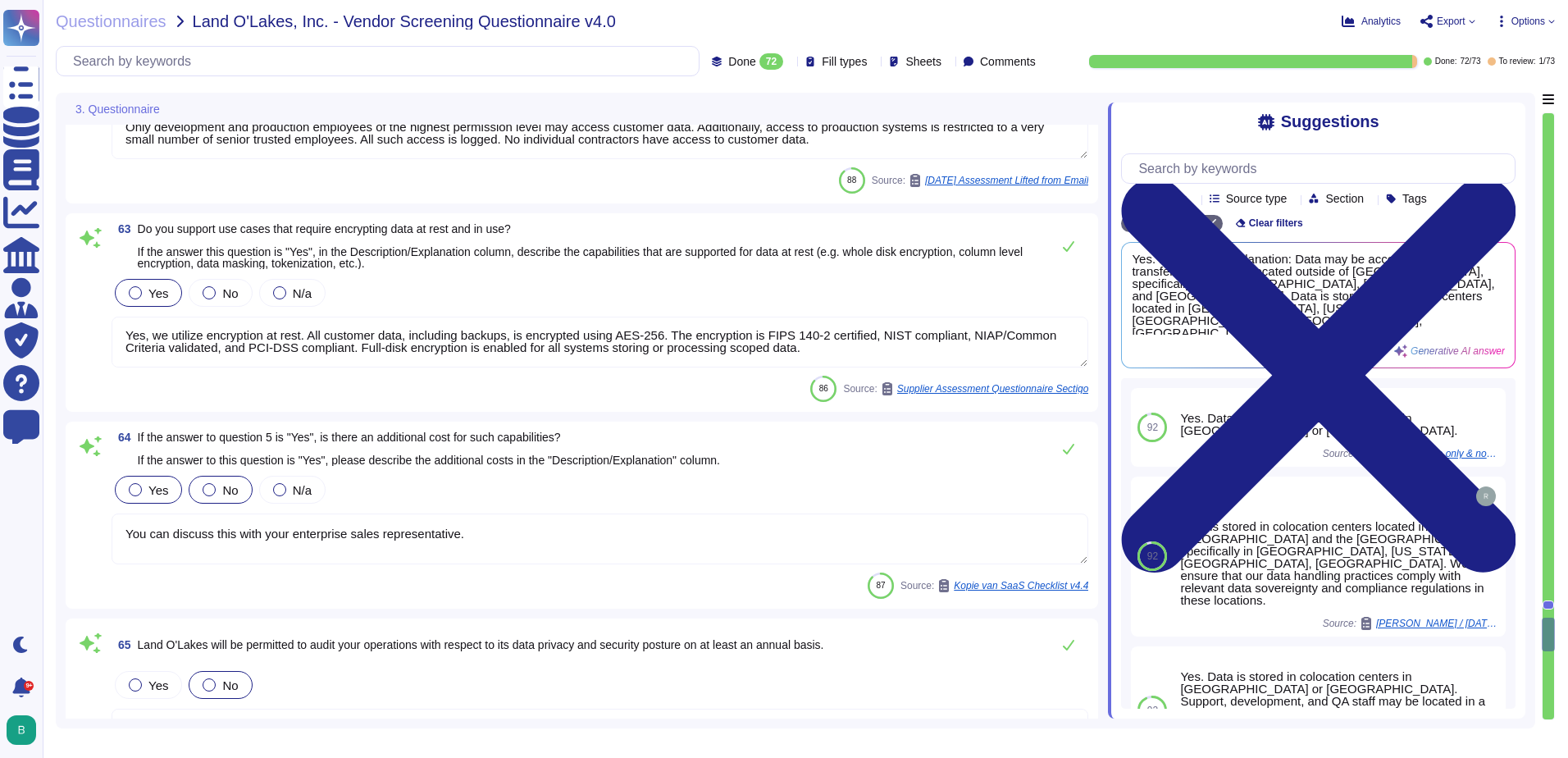
click at [215, 482] on div "No" at bounding box center [220, 490] width 63 height 28
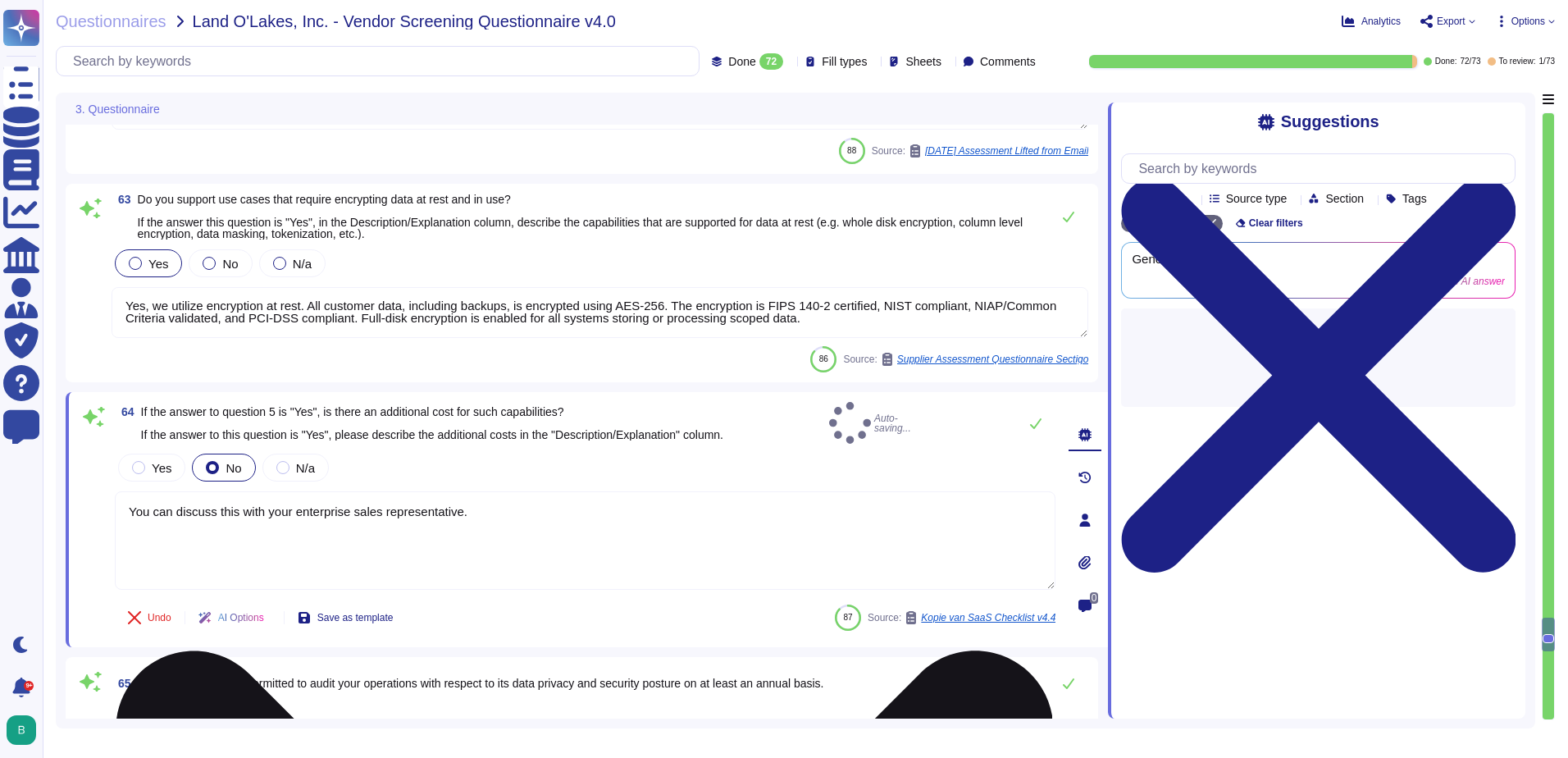
type textarea "Yes, our SaaS solution supports single sign-on capabilities with the following …"
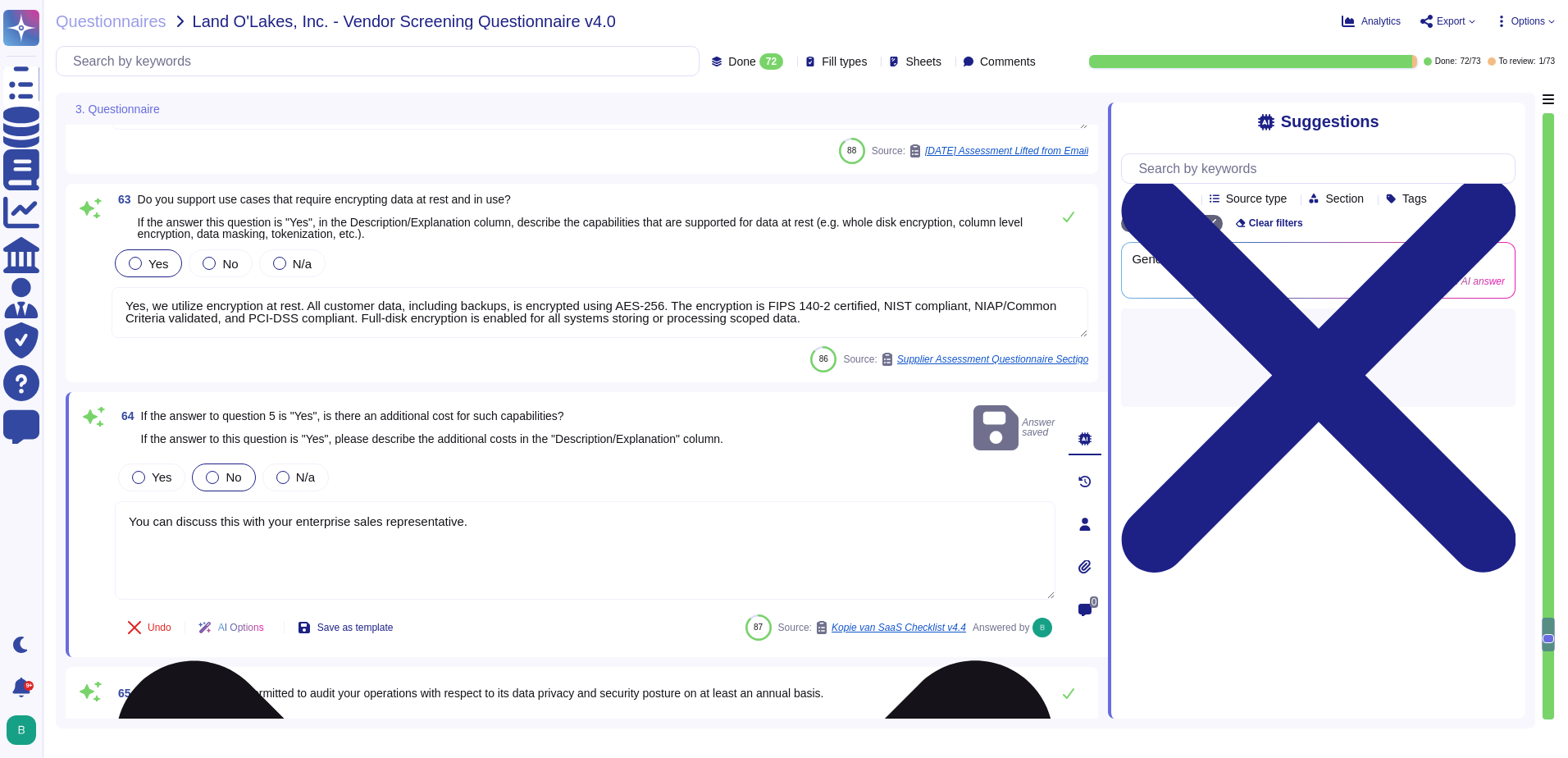
drag, startPoint x: 499, startPoint y: 505, endPoint x: 128, endPoint y: 519, distance: 371.3
click at [128, 519] on textarea "You can discuss this with your enterprise sales representative." at bounding box center [585, 551] width 941 height 99
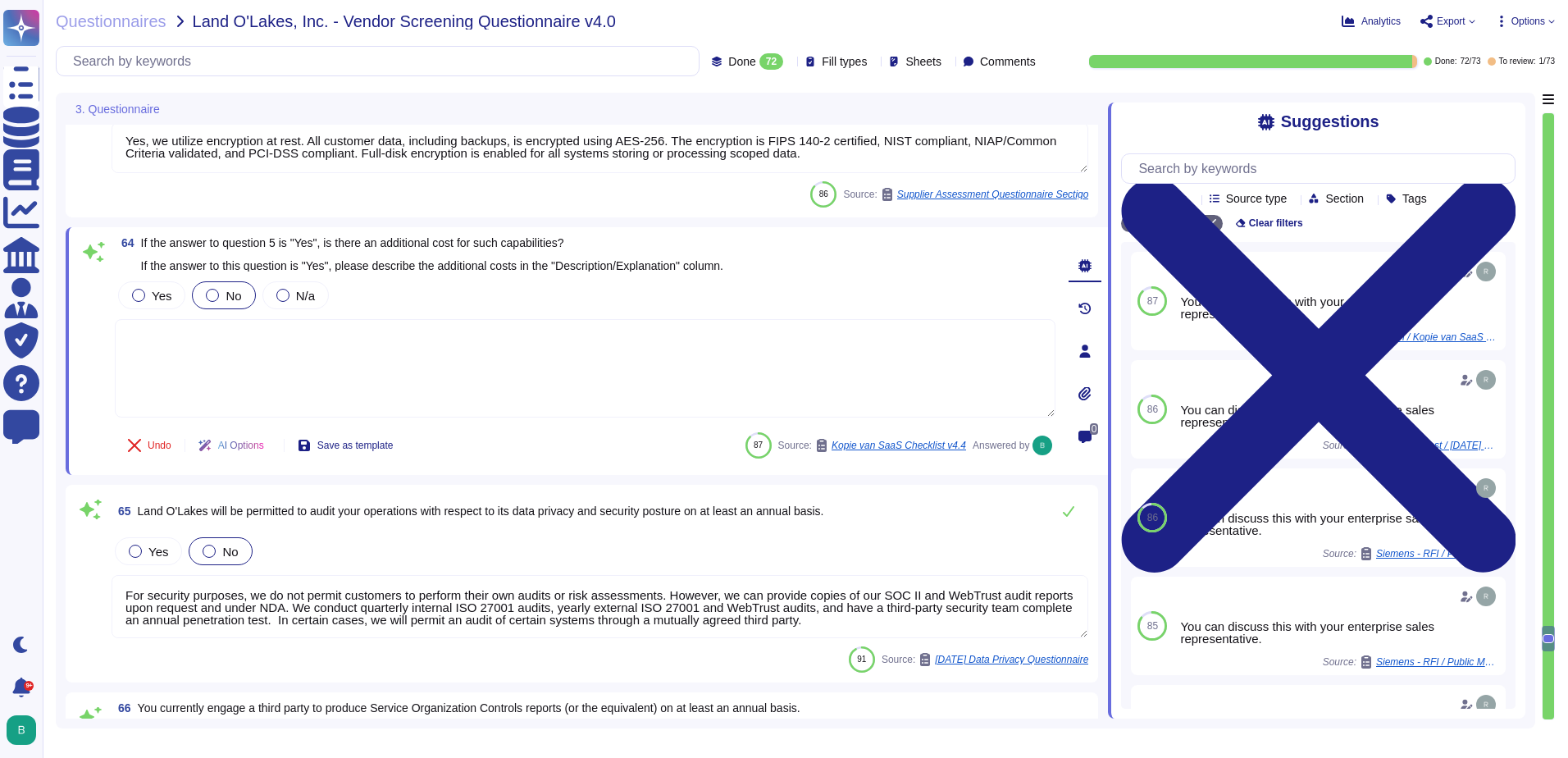
type textarea "You can discuss this with your enterprise sales representative."
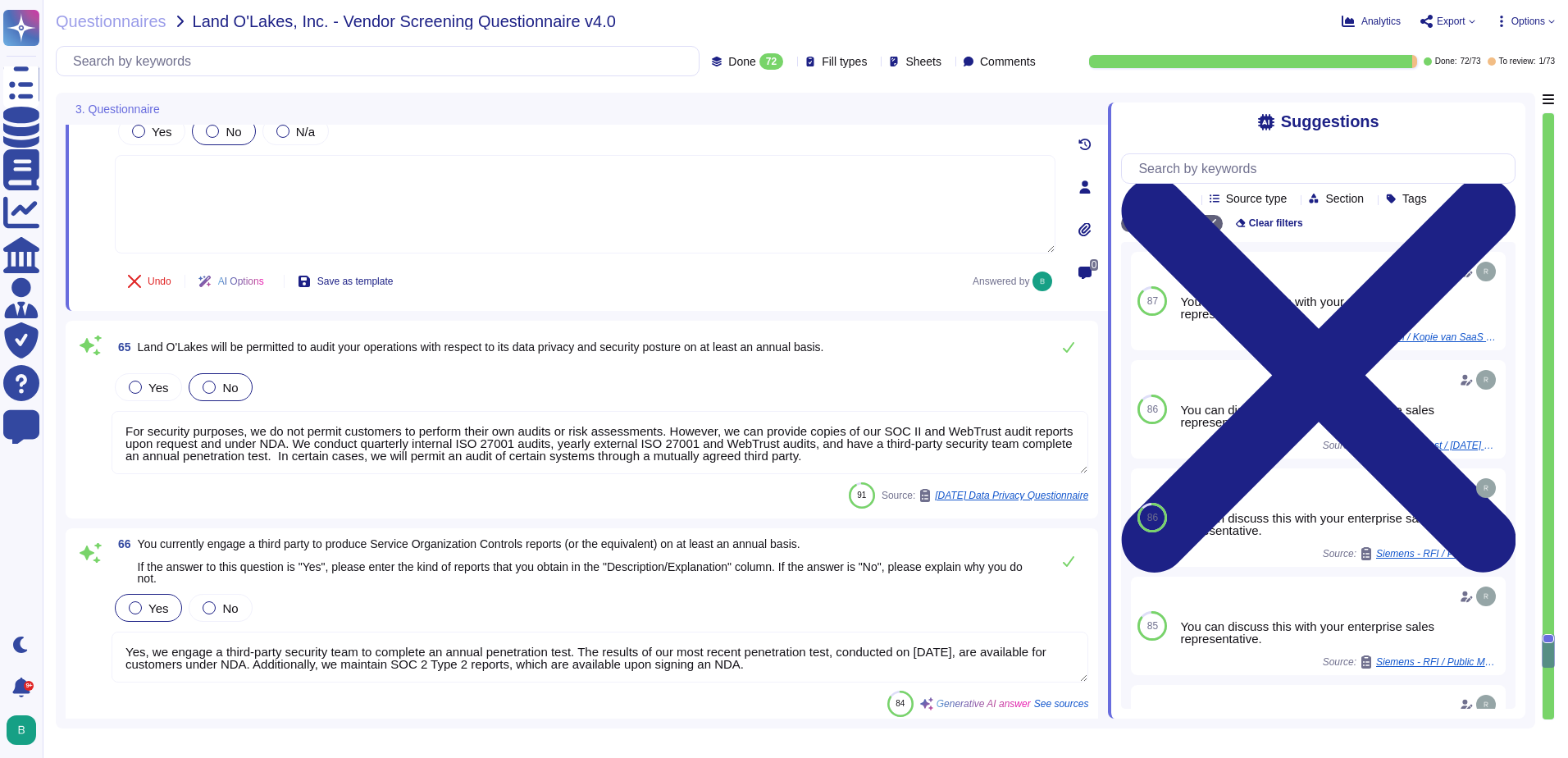
scroll to position [8658, 0]
type textarea "Yes, Sectigo maintains cyber insurance coverage that includes protection agains…"
type textarea "Sectigo maintains insurance coverage for general liability and errors and omiss…"
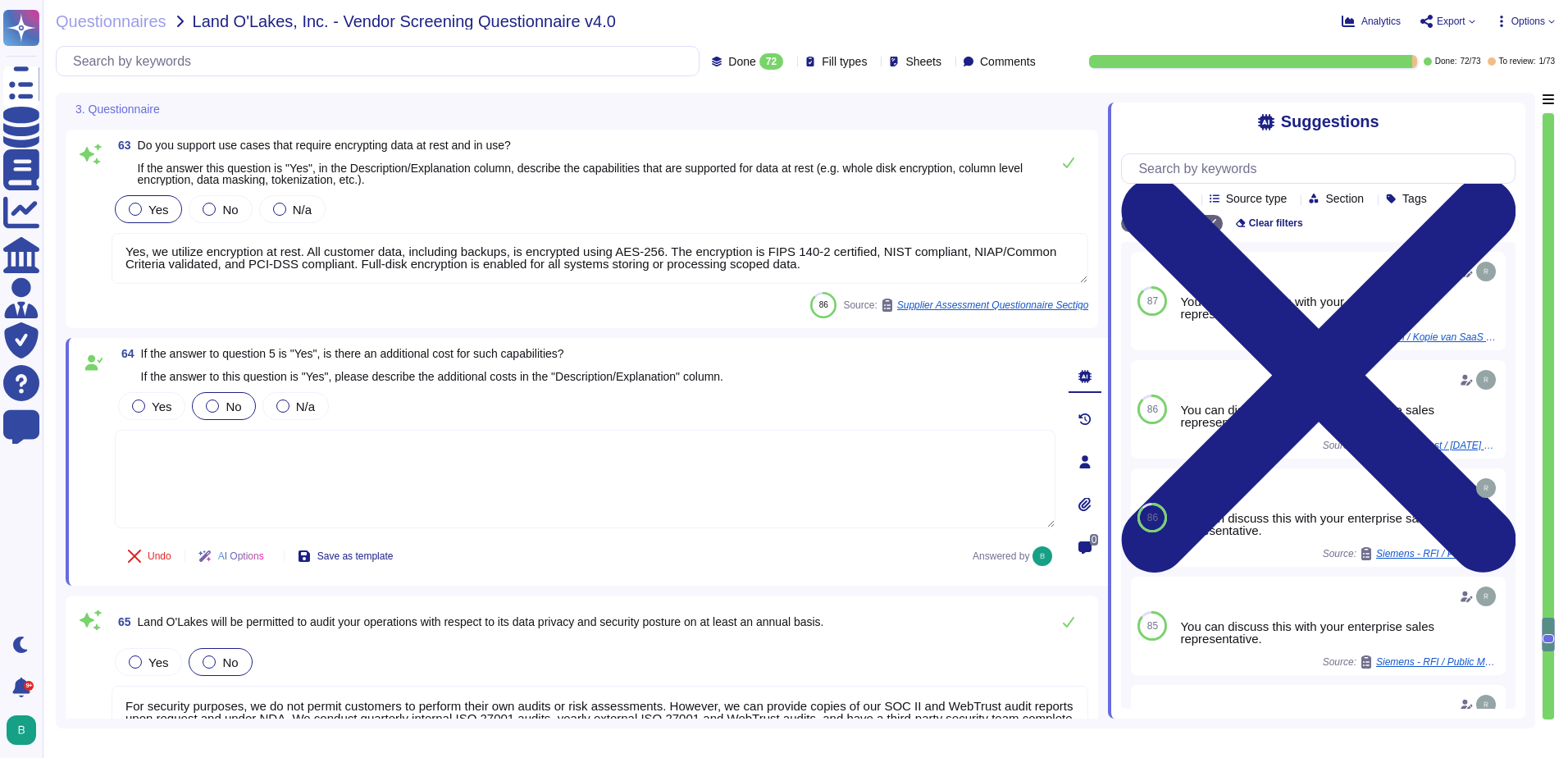
type textarea "Sectigo implements a comprehensive security program that includes several key m…"
type textarea "Only development and production employees of the highest permission level may a…"
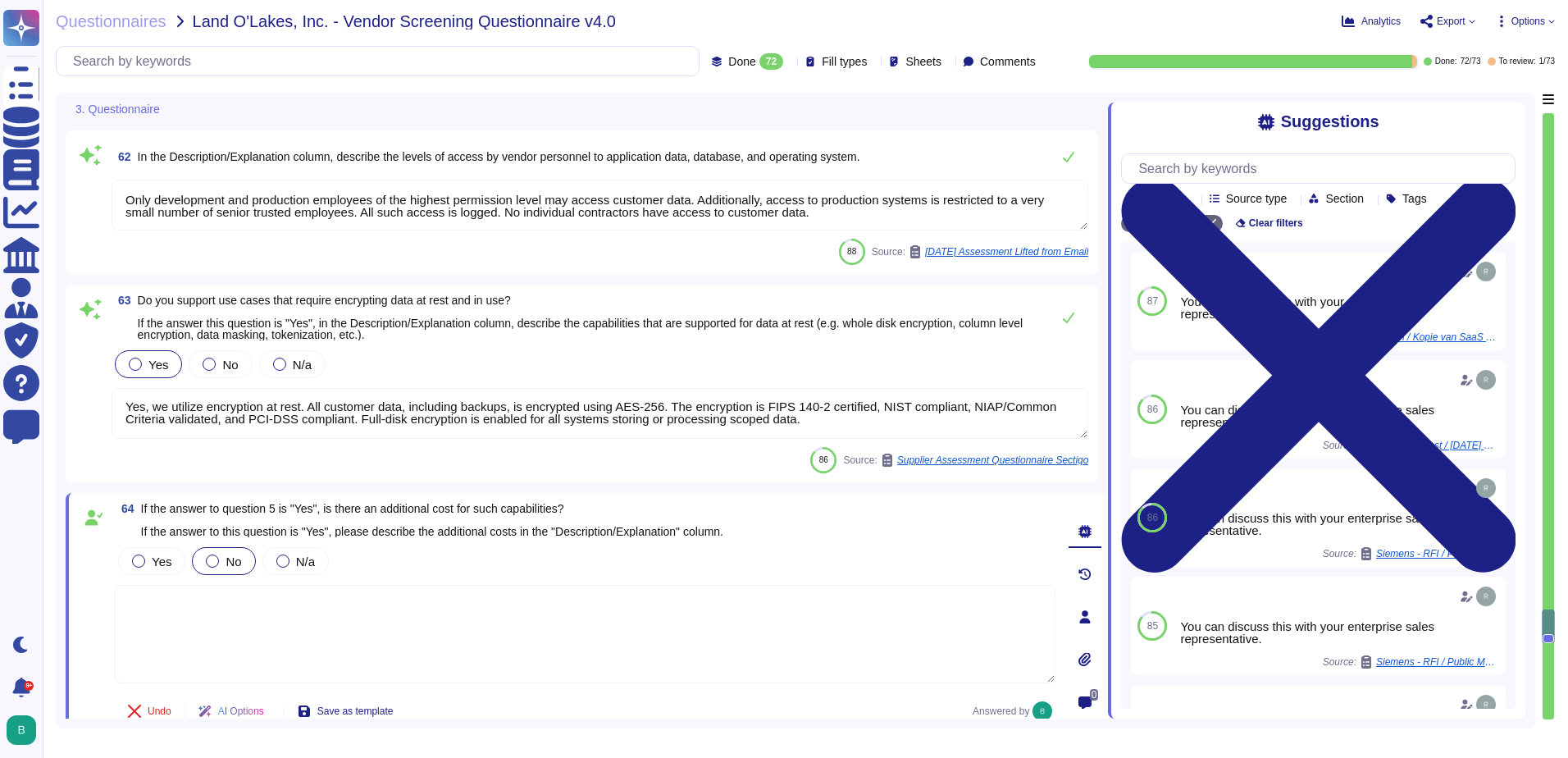
scroll to position [8023, 0]
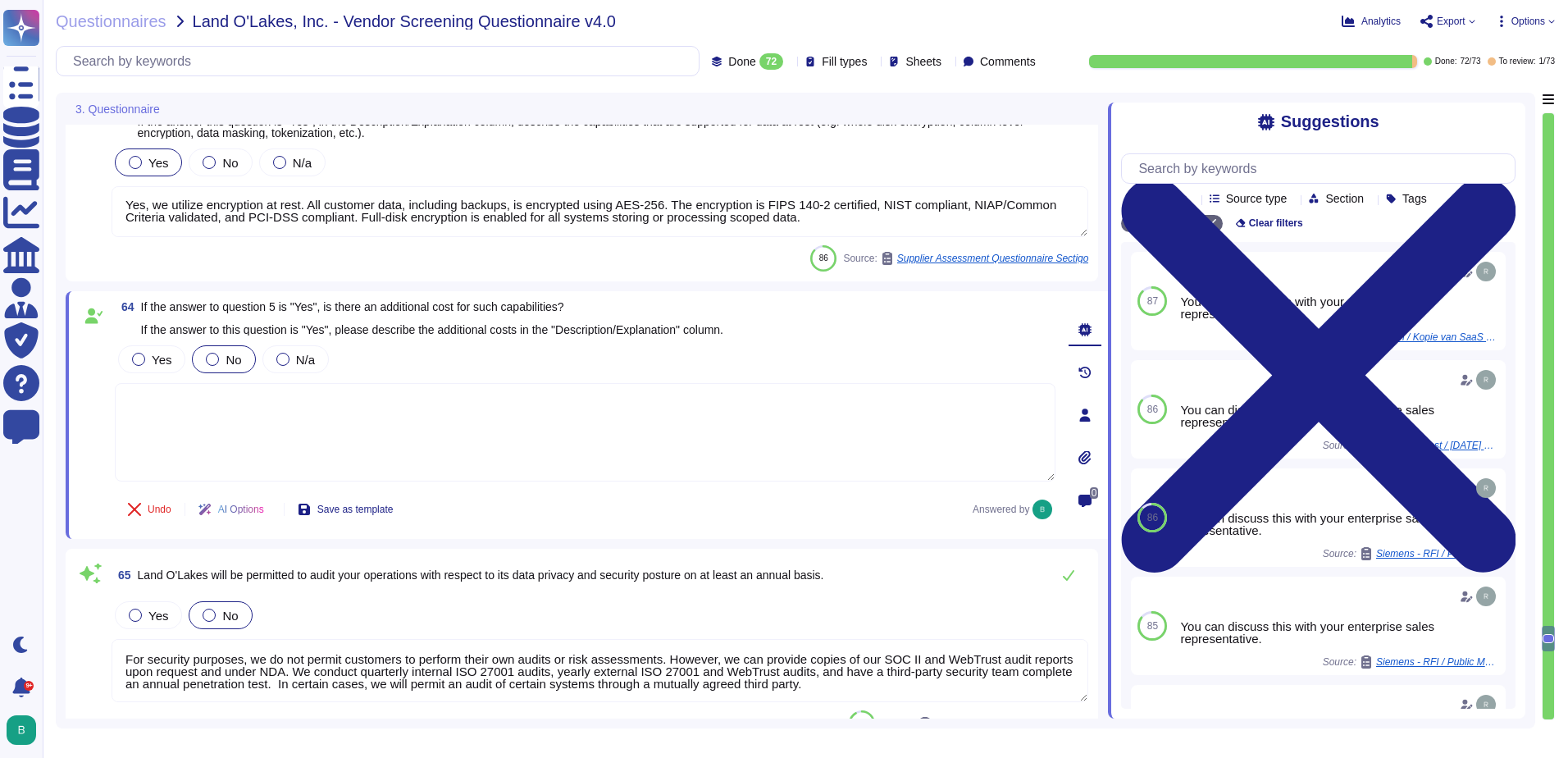
type textarea "You can discuss this with your enterprise sales representative."
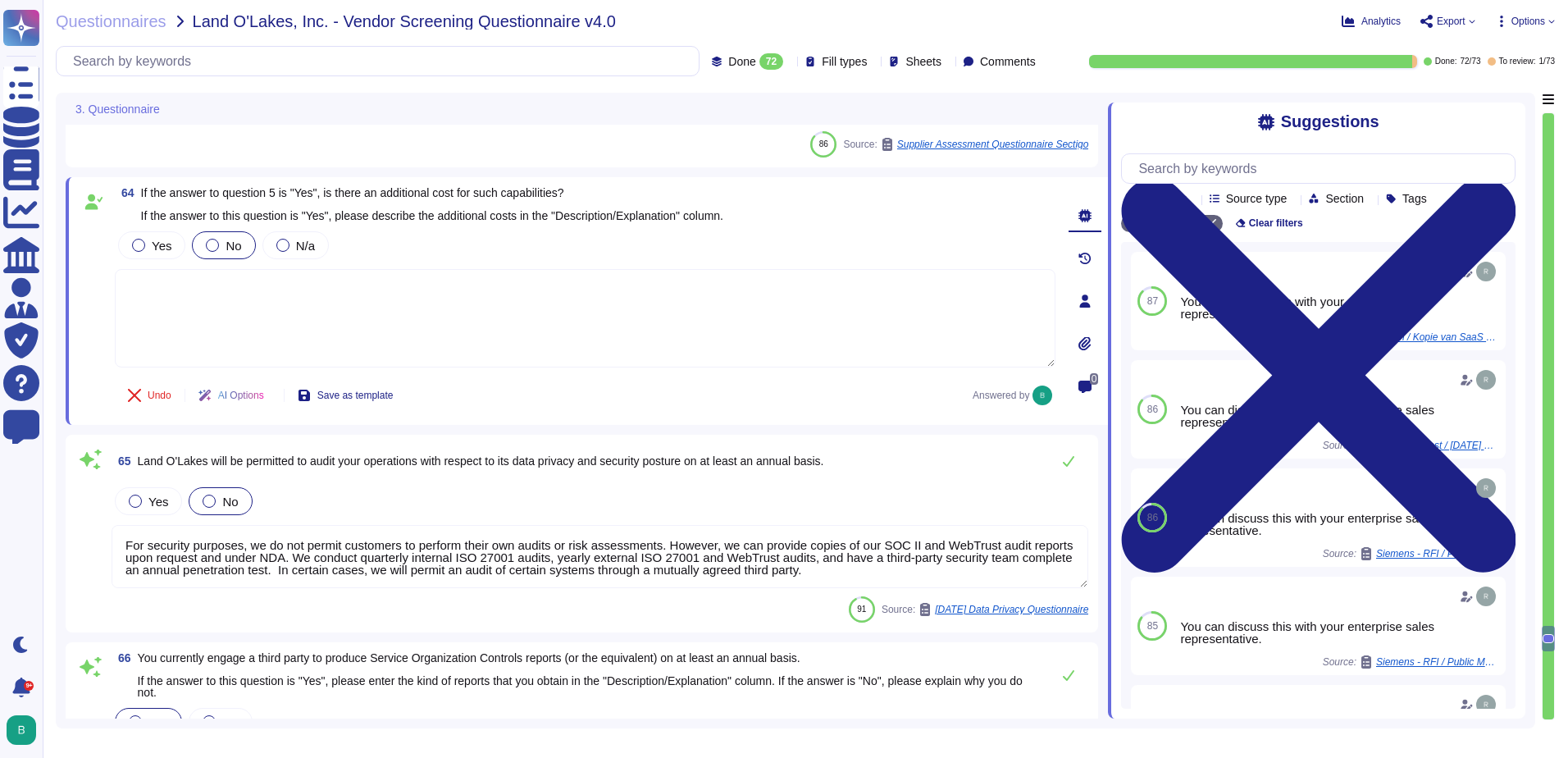
scroll to position [8351, 0]
